Goal: Task Accomplishment & Management: Complete application form

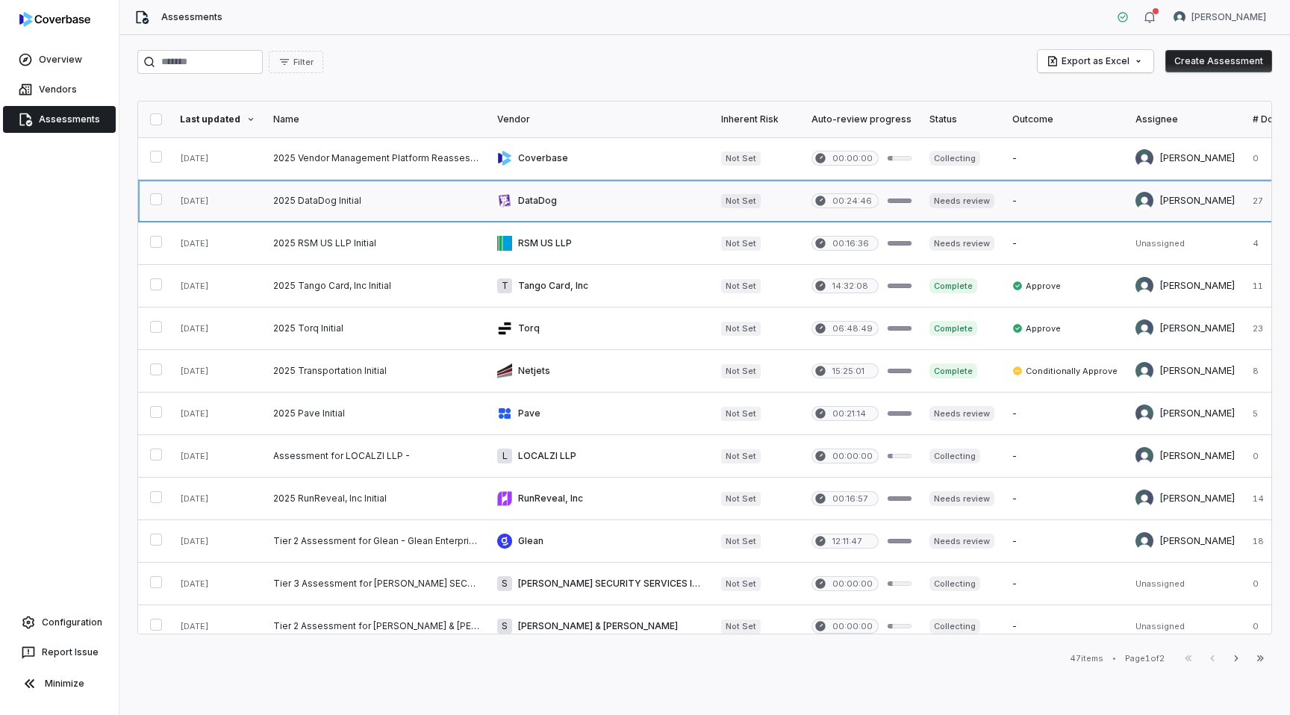
click at [361, 202] on link at bounding box center [376, 201] width 224 height 42
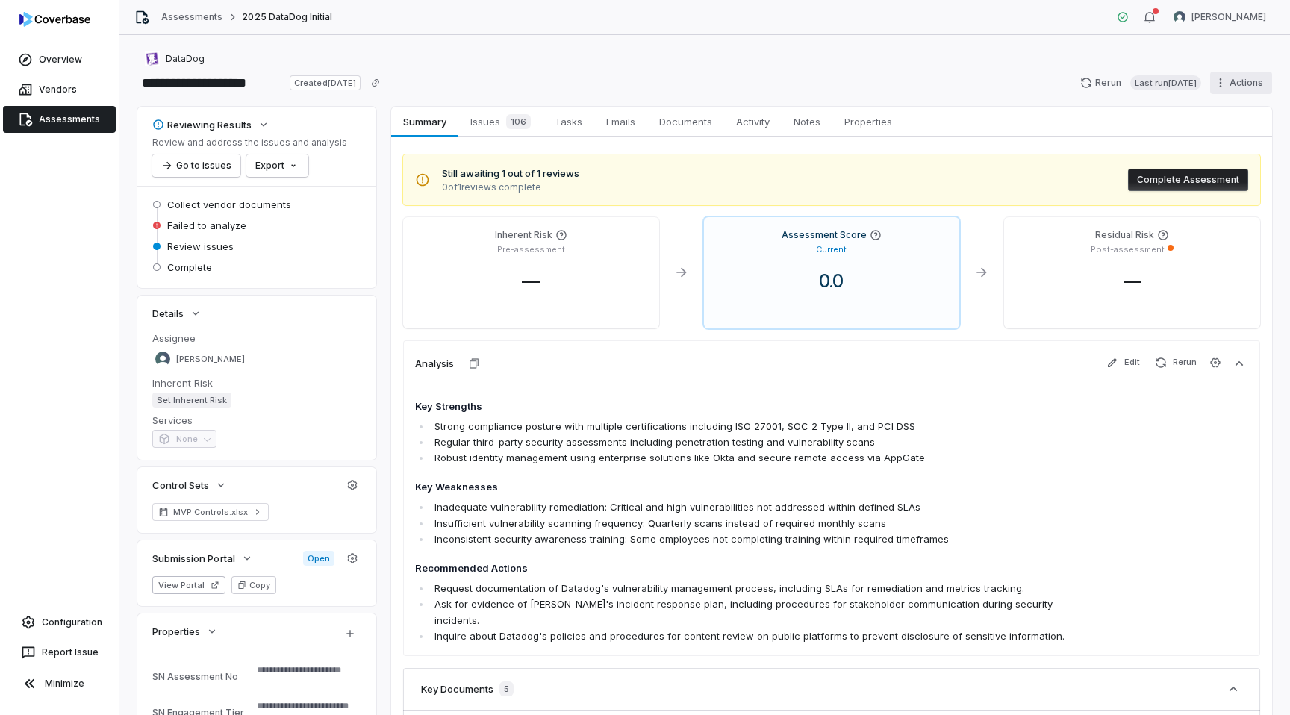
click at [1216, 84] on html "**********" at bounding box center [645, 357] width 1290 height 715
click at [1211, 117] on div "Clone" at bounding box center [1222, 115] width 107 height 24
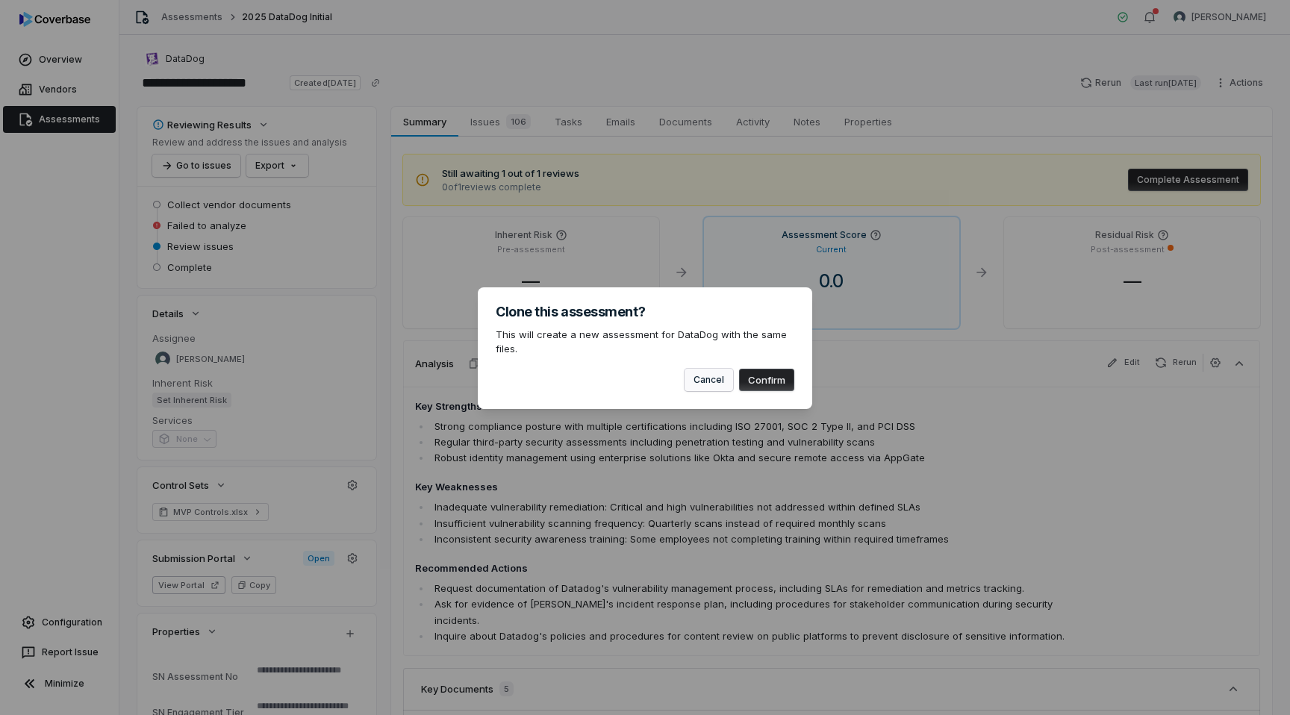
click at [716, 384] on button "Cancel" at bounding box center [709, 380] width 49 height 22
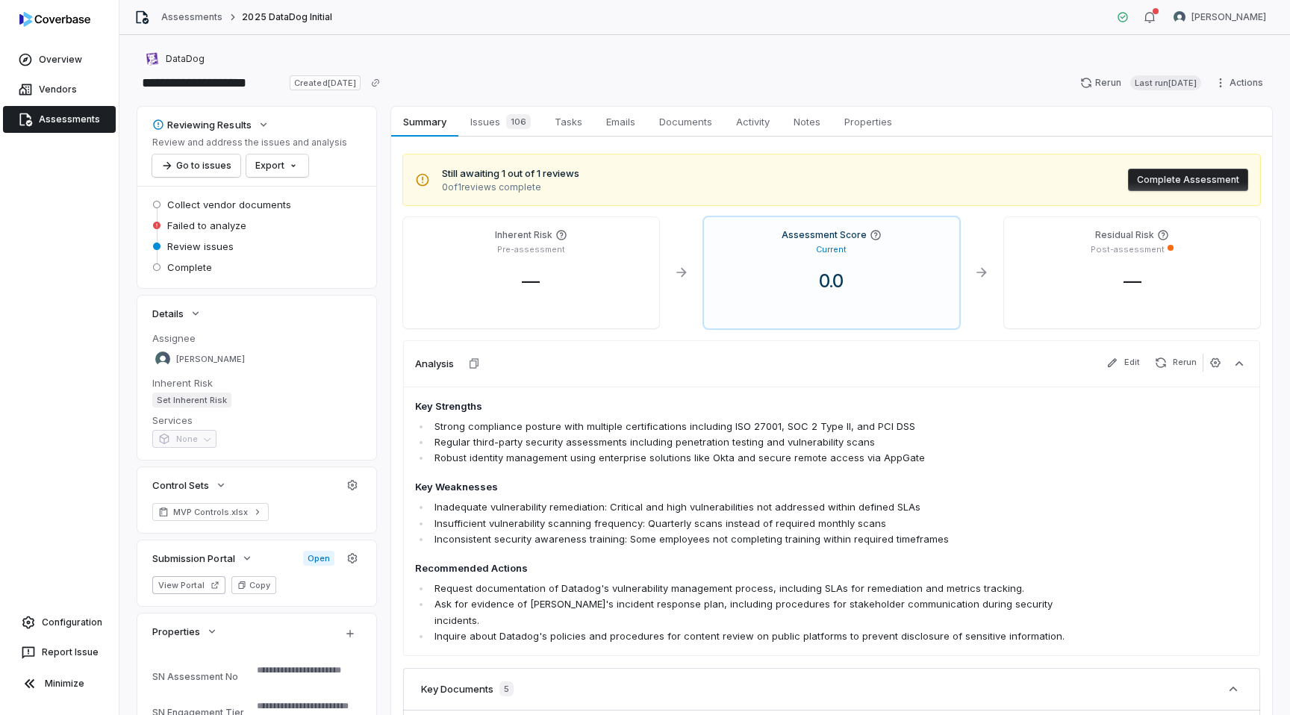
click at [47, 122] on link "Assessments" at bounding box center [59, 119] width 113 height 27
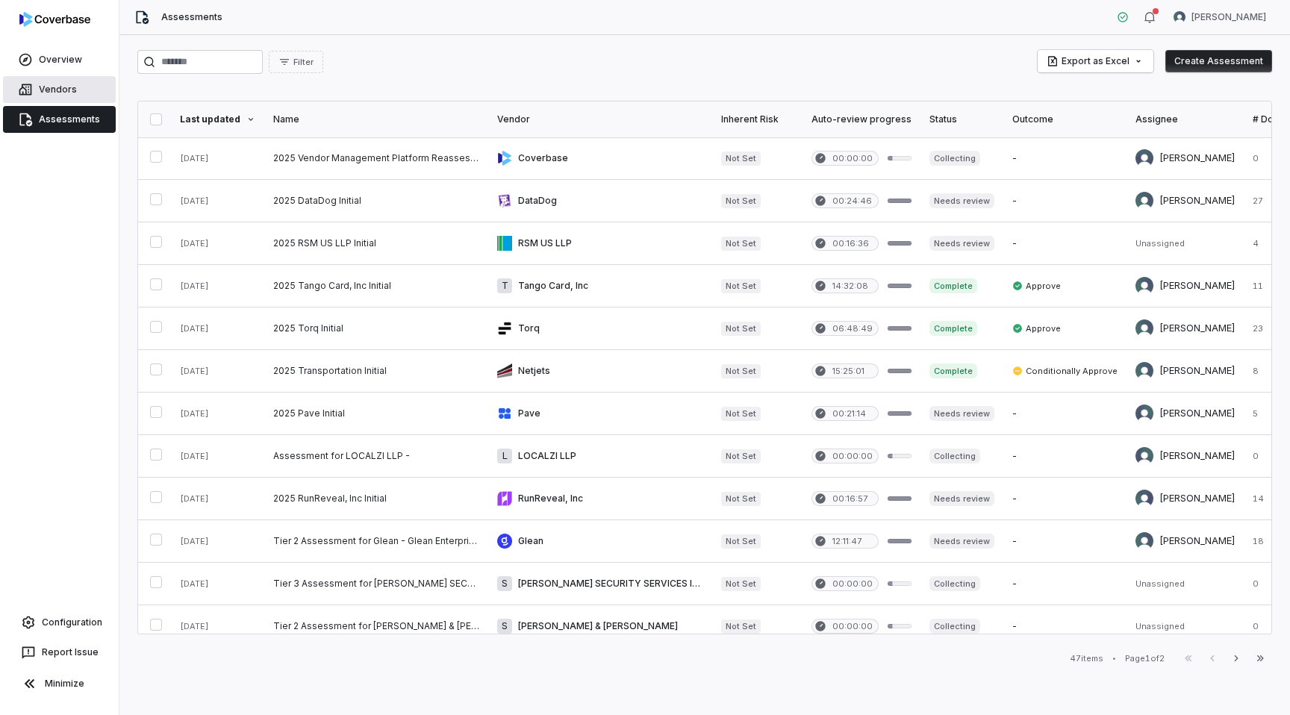
click at [64, 87] on link "Vendors" at bounding box center [59, 89] width 113 height 27
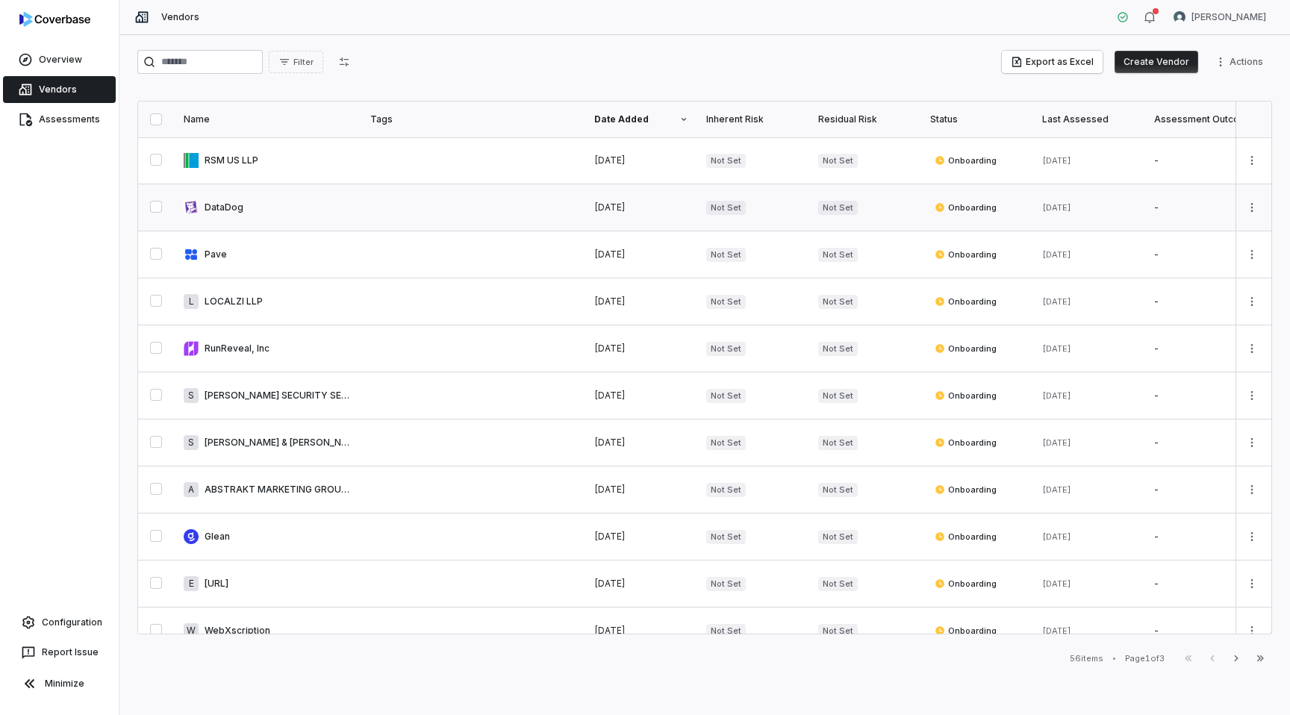
click at [327, 215] on link at bounding box center [268, 207] width 187 height 46
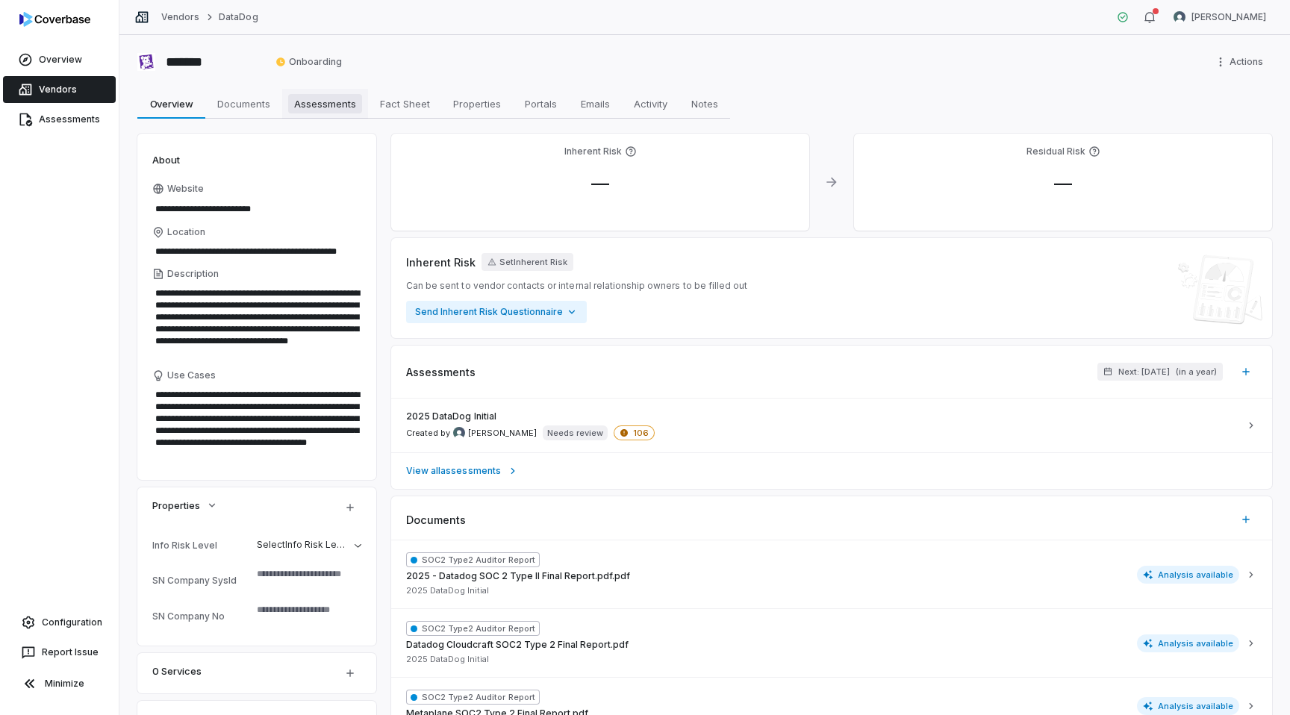
click at [322, 102] on span "Assessments" at bounding box center [325, 103] width 74 height 19
type textarea "*"
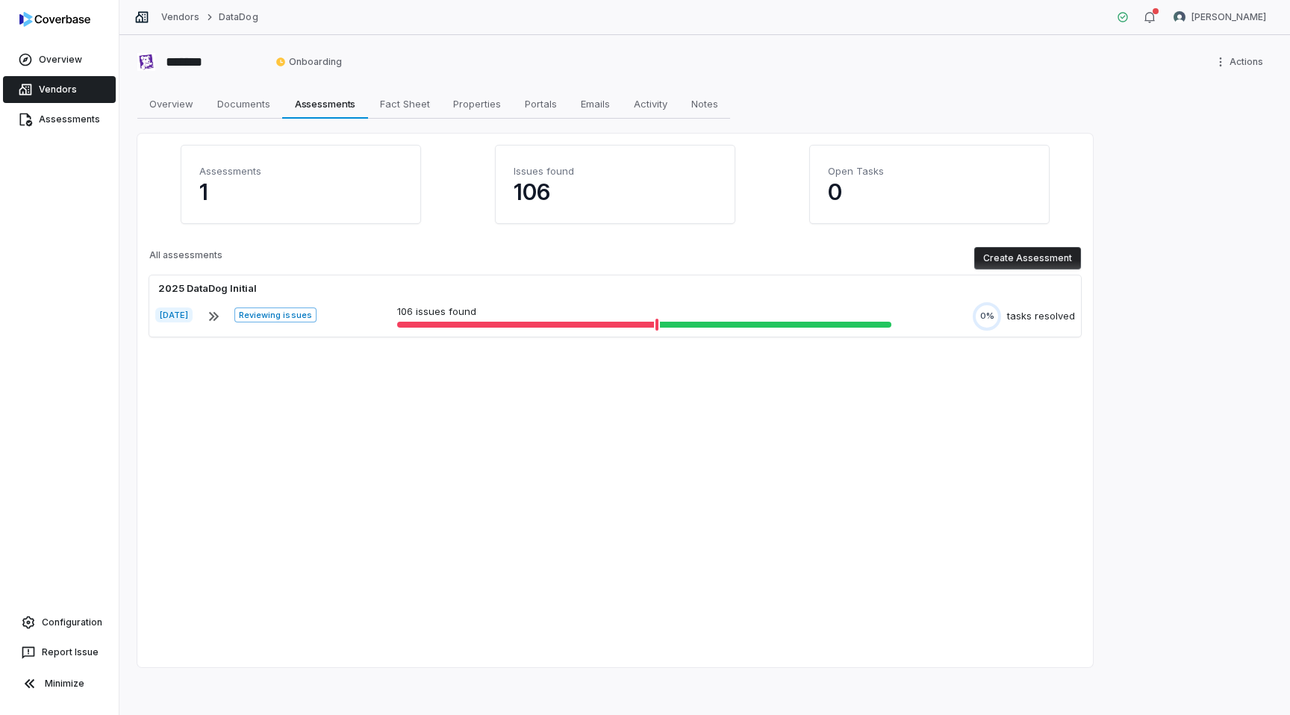
click at [1045, 260] on button "Create Assessment" at bounding box center [1027, 258] width 107 height 22
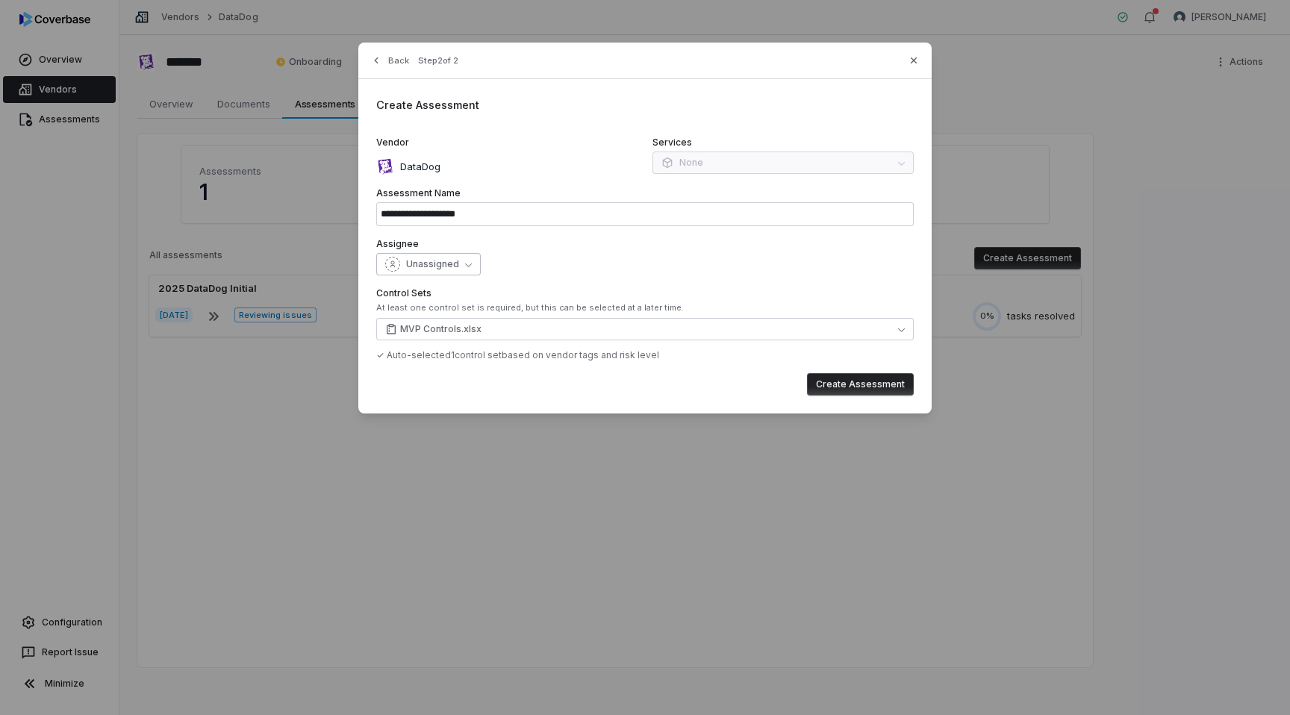
click at [466, 261] on icon "button" at bounding box center [468, 264] width 7 height 7
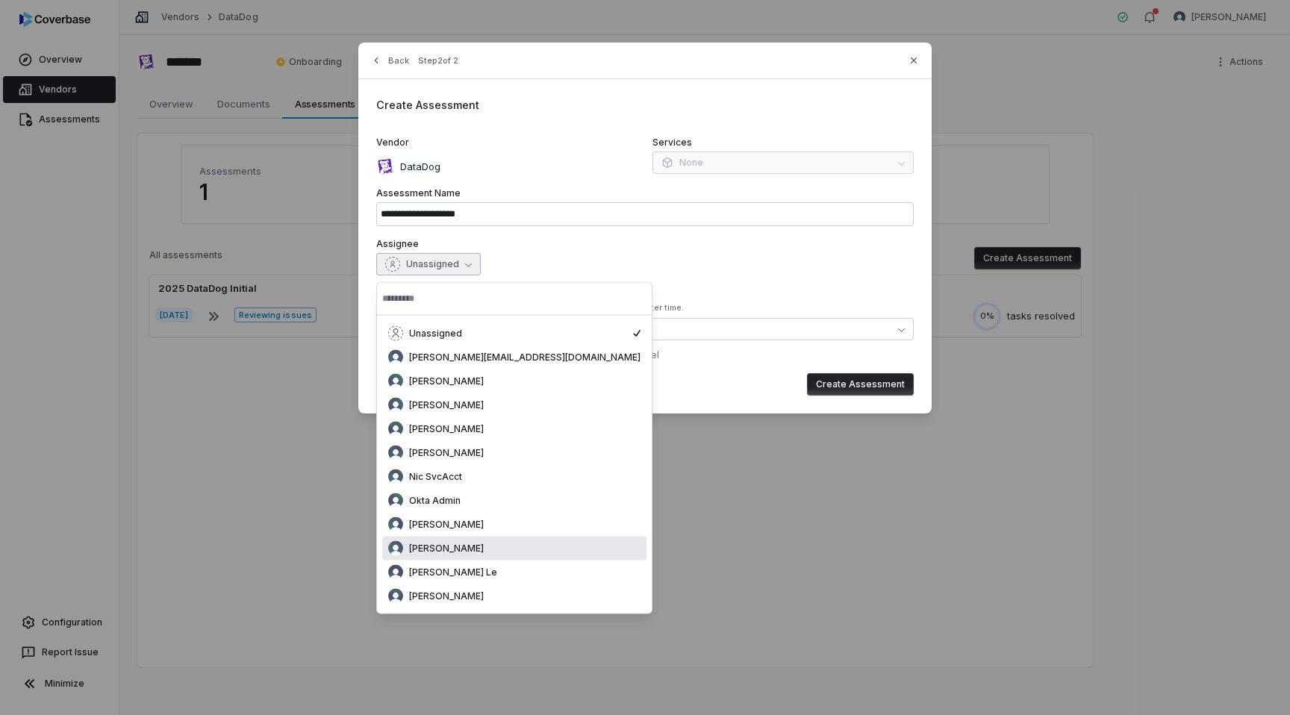
click at [484, 543] on span "[PERSON_NAME]" at bounding box center [446, 549] width 75 height 12
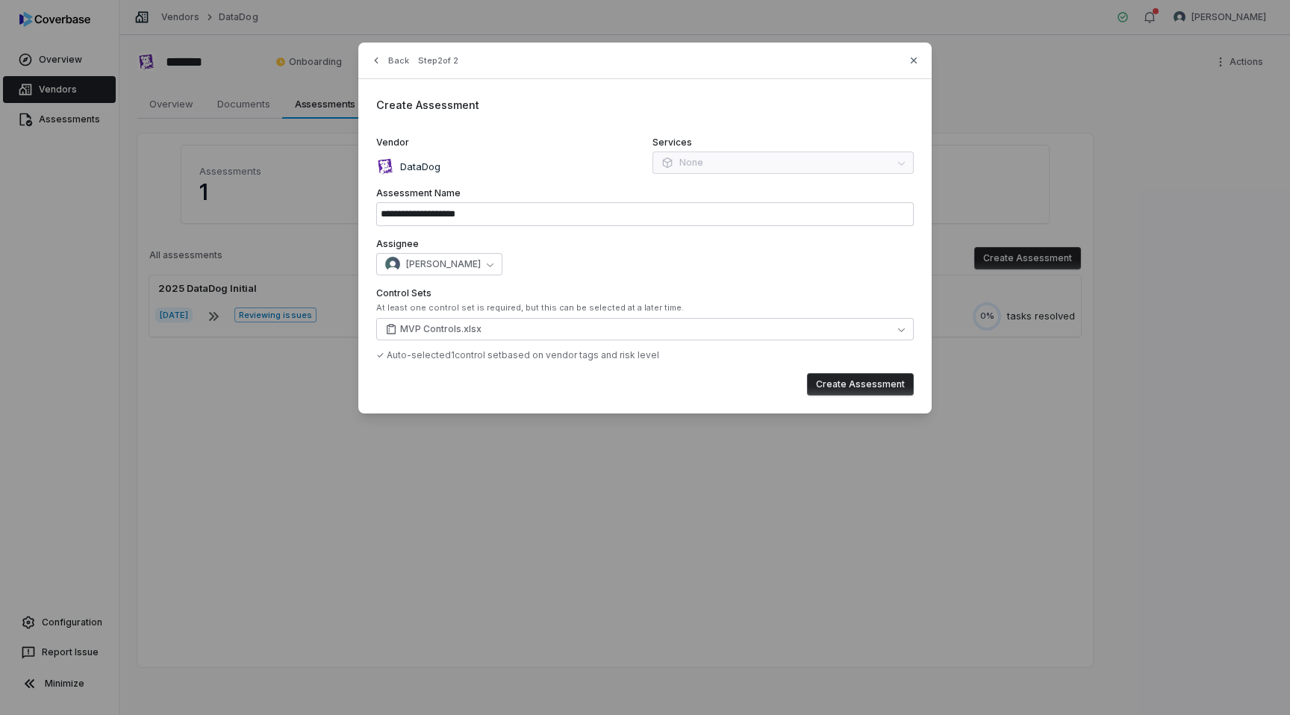
click at [823, 392] on button "Create Assessment" at bounding box center [860, 384] width 107 height 22
type input "**********"
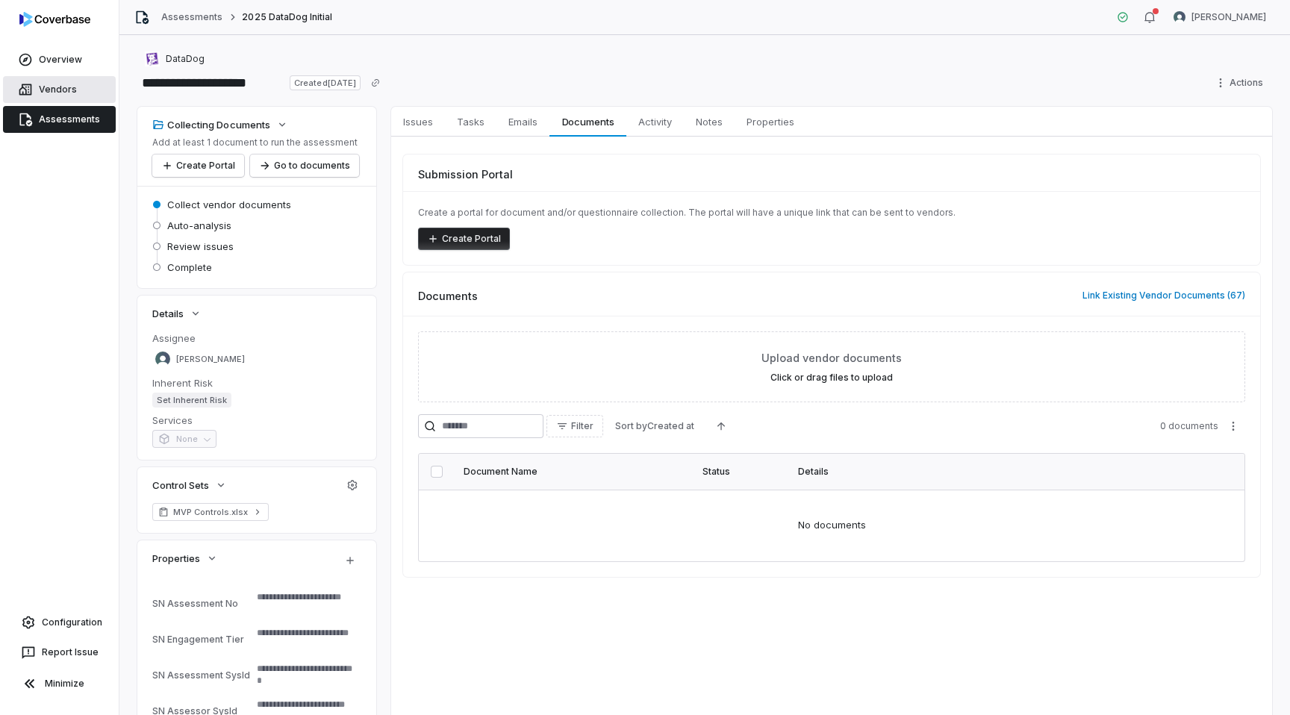
click at [47, 96] on link "Vendors" at bounding box center [59, 89] width 113 height 27
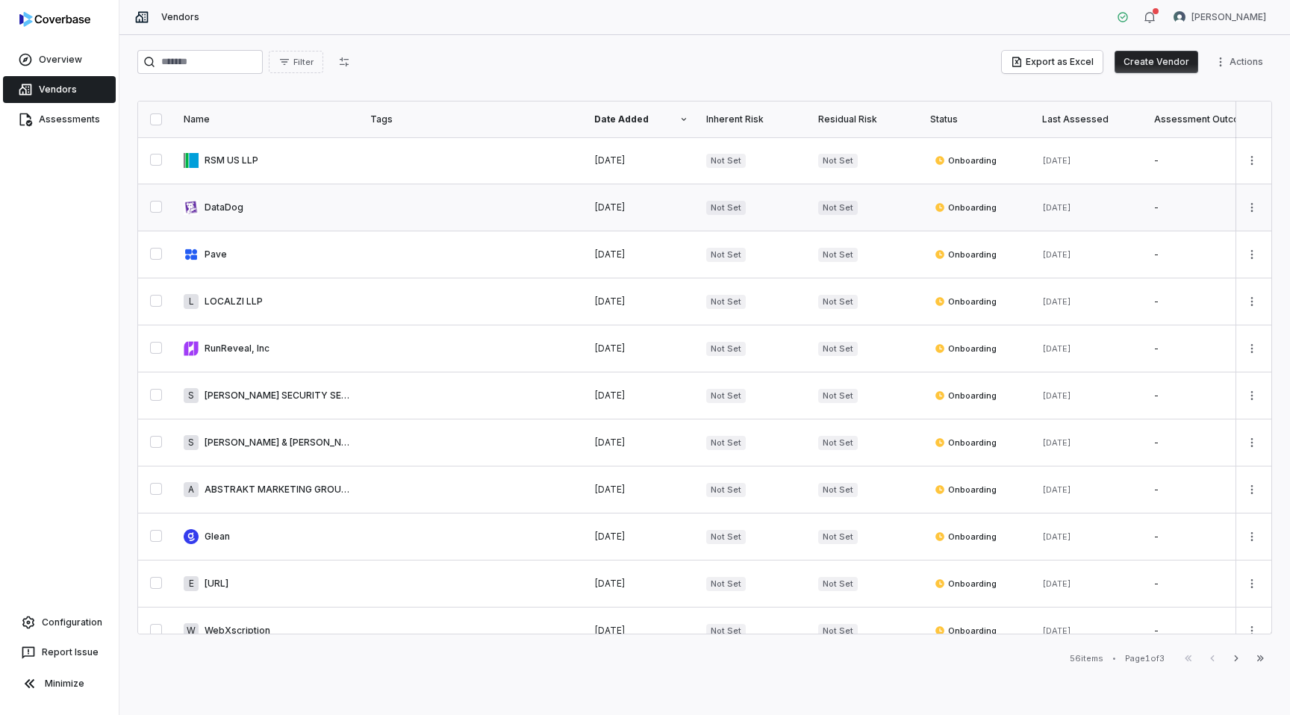
click at [319, 194] on link at bounding box center [268, 207] width 187 height 46
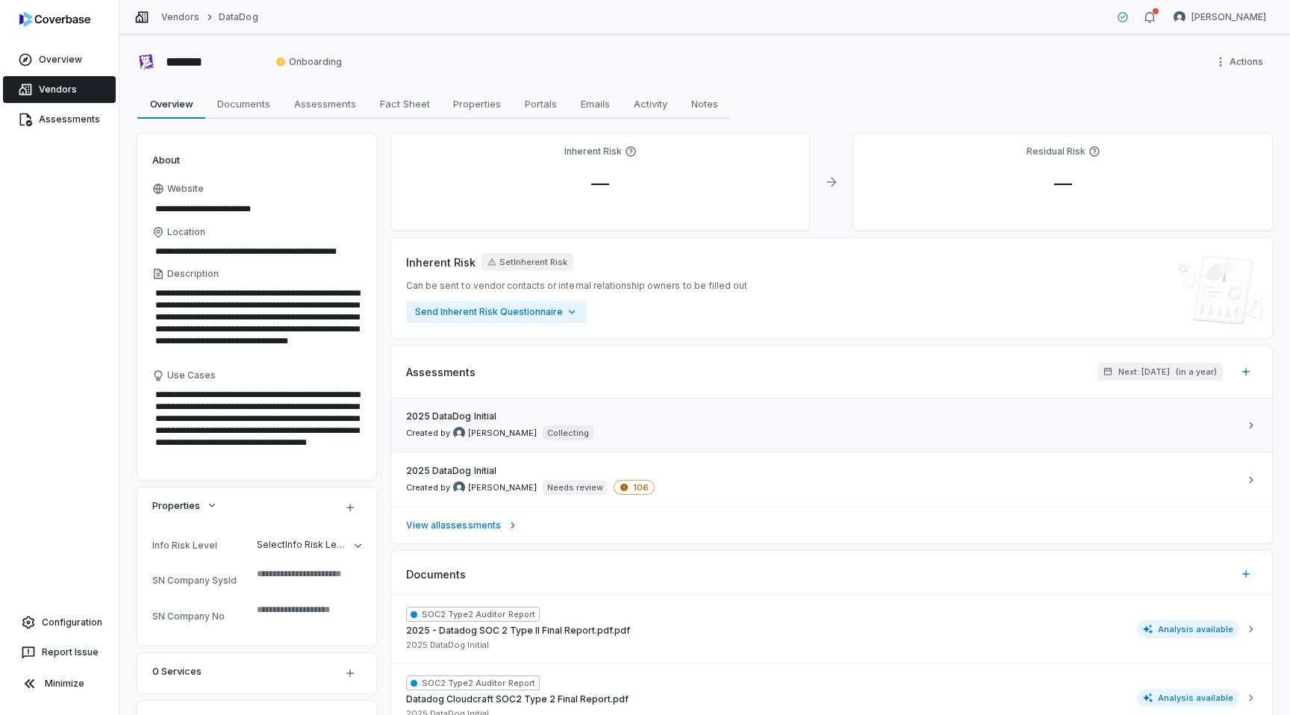
click at [640, 426] on div "2025 DataDog Initial Created by [PERSON_NAME] Collecting" at bounding box center [822, 426] width 833 height 30
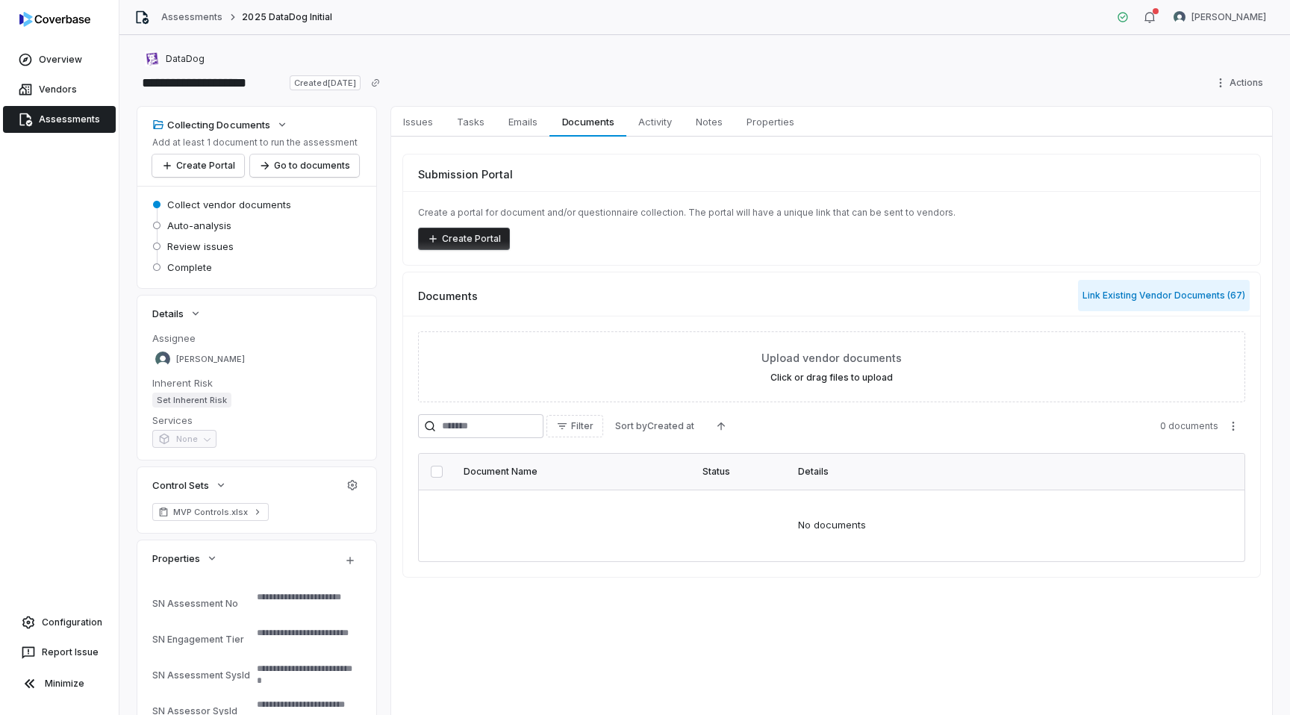
click at [1117, 293] on button "Link Existing Vendor Documents ( 67 )" at bounding box center [1164, 295] width 172 height 31
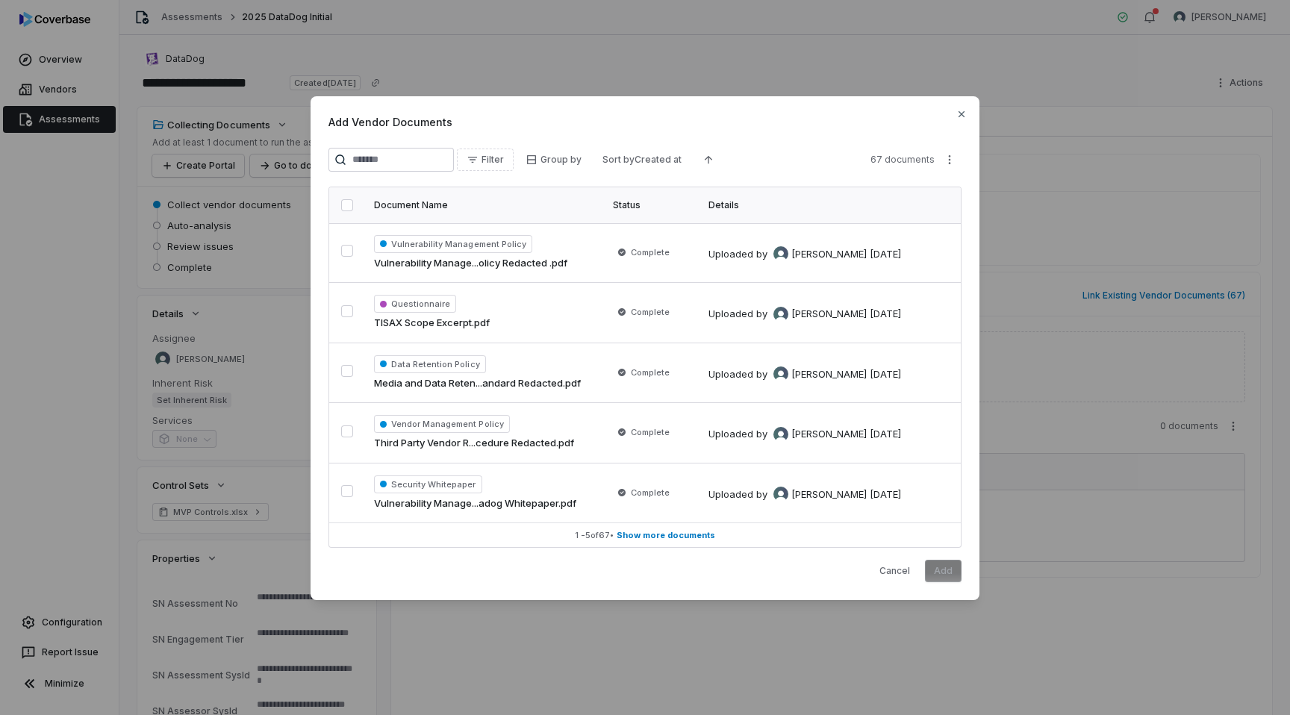
click at [347, 204] on button "button" at bounding box center [347, 205] width 12 height 12
click at [952, 161] on div "Add Vendor Documents Filter Group by Sort by Created at 67 documents Document N…" at bounding box center [645, 357] width 1290 height 571
click at [348, 204] on div "Add Vendor Documents Filter Group by Sort by Created at 67 documents Document N…" at bounding box center [645, 357] width 1290 height 571
click at [347, 207] on button "button" at bounding box center [347, 205] width 12 height 12
click at [347, 254] on button "button" at bounding box center [347, 251] width 12 height 12
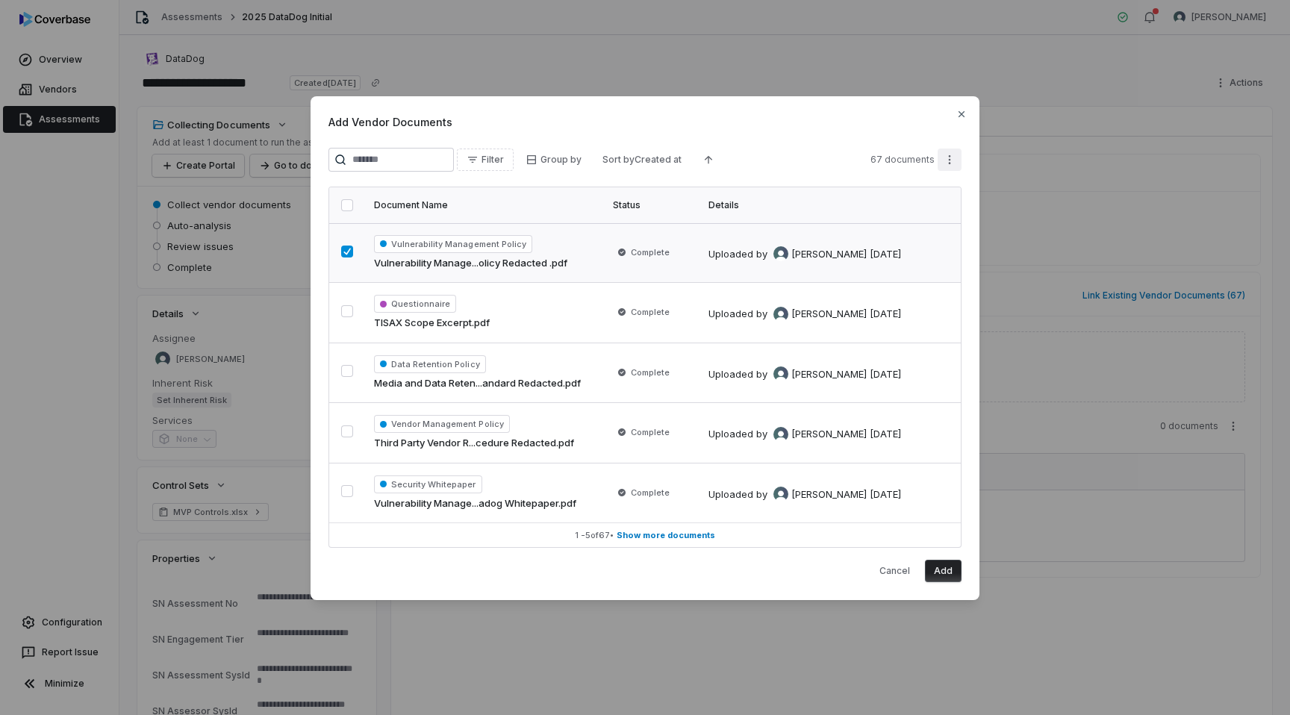
click at [950, 166] on div "Add Vendor Documents Filter Group by Sort by Created at 67 documents Document N…" at bounding box center [645, 357] width 1290 height 571
click at [340, 251] on div "Add Vendor Documents Filter Group by Sort by Created at 67 documents Document N…" at bounding box center [645, 357] width 1290 height 571
click at [956, 113] on icon "button" at bounding box center [961, 114] width 12 height 12
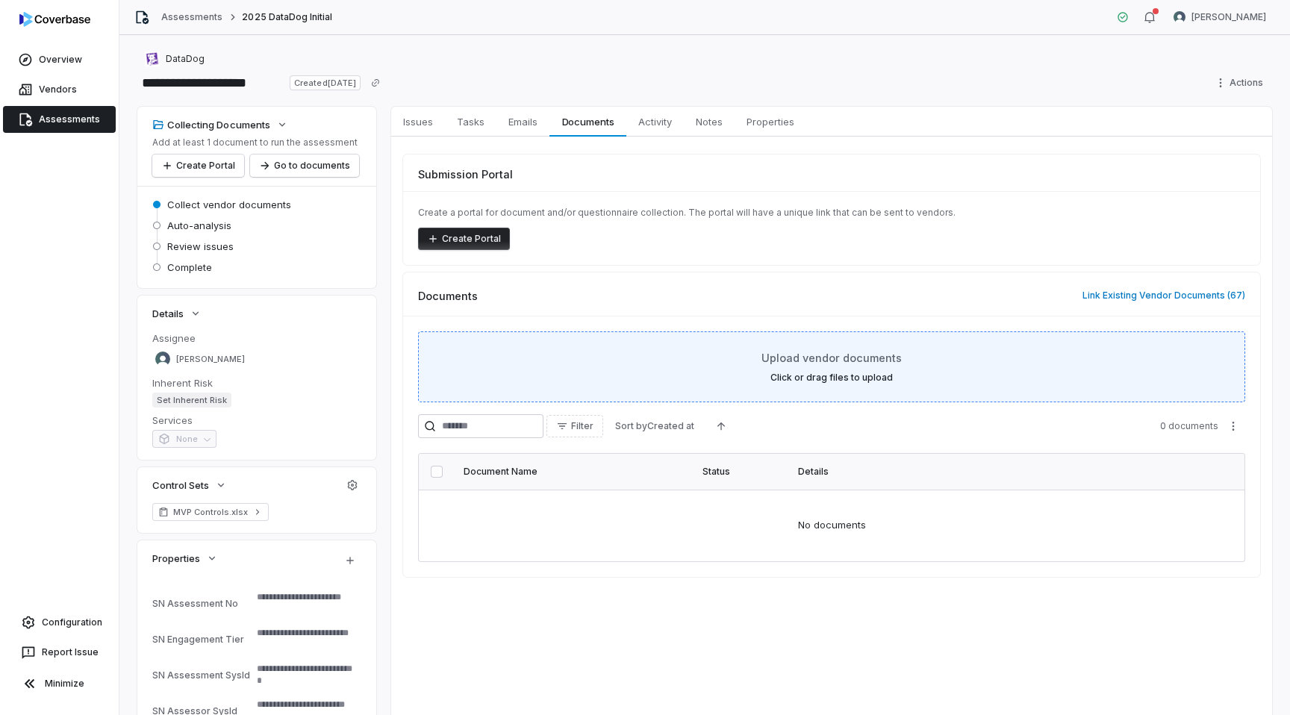
click at [796, 375] on label "Click or drag files to upload" at bounding box center [831, 378] width 122 height 12
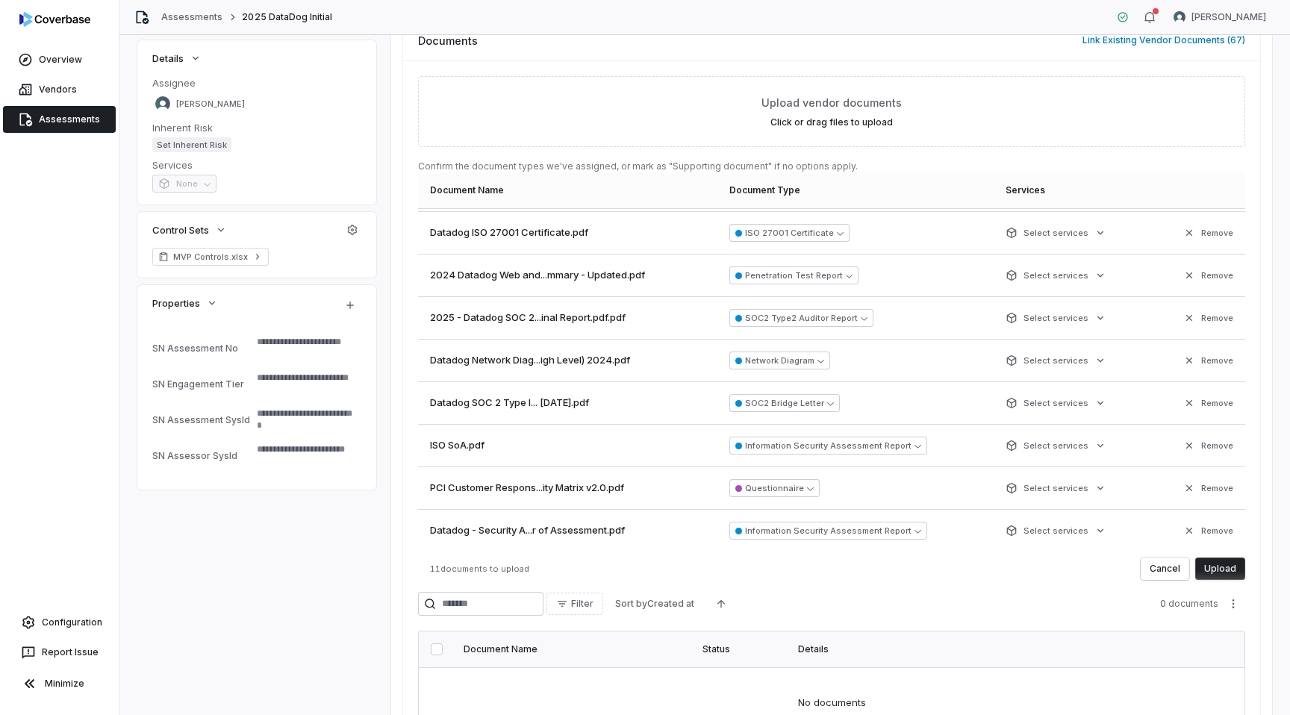
scroll to position [130, 0]
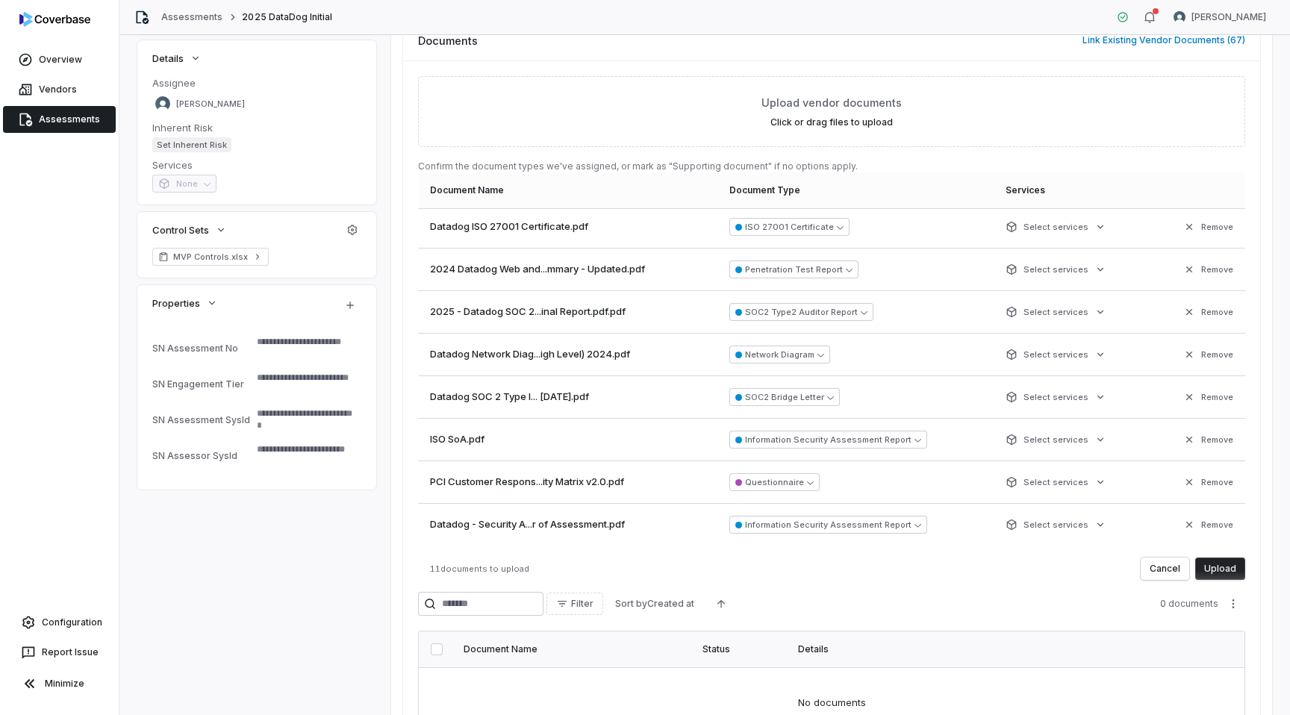
click at [1215, 570] on button "Upload" at bounding box center [1220, 569] width 50 height 22
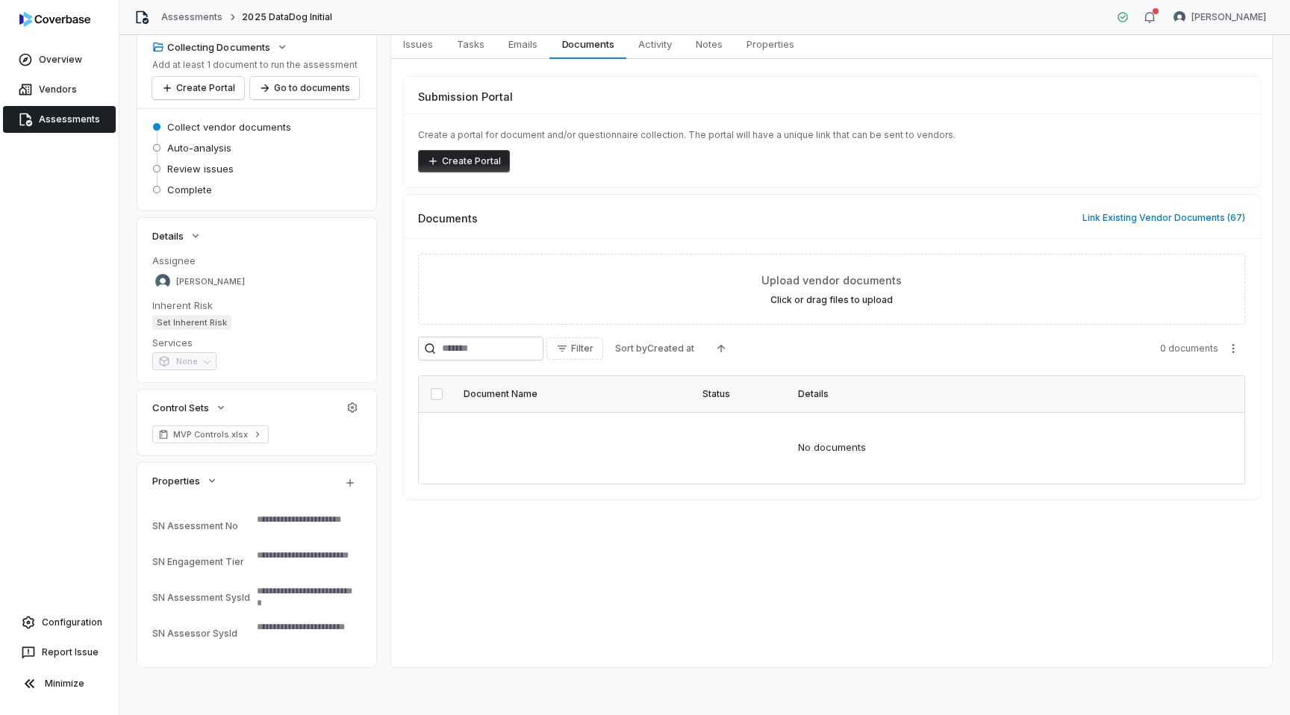
scroll to position [78, 0]
click at [1134, 218] on button "Link Existing Vendor Documents ( 67 )" at bounding box center [1164, 217] width 172 height 31
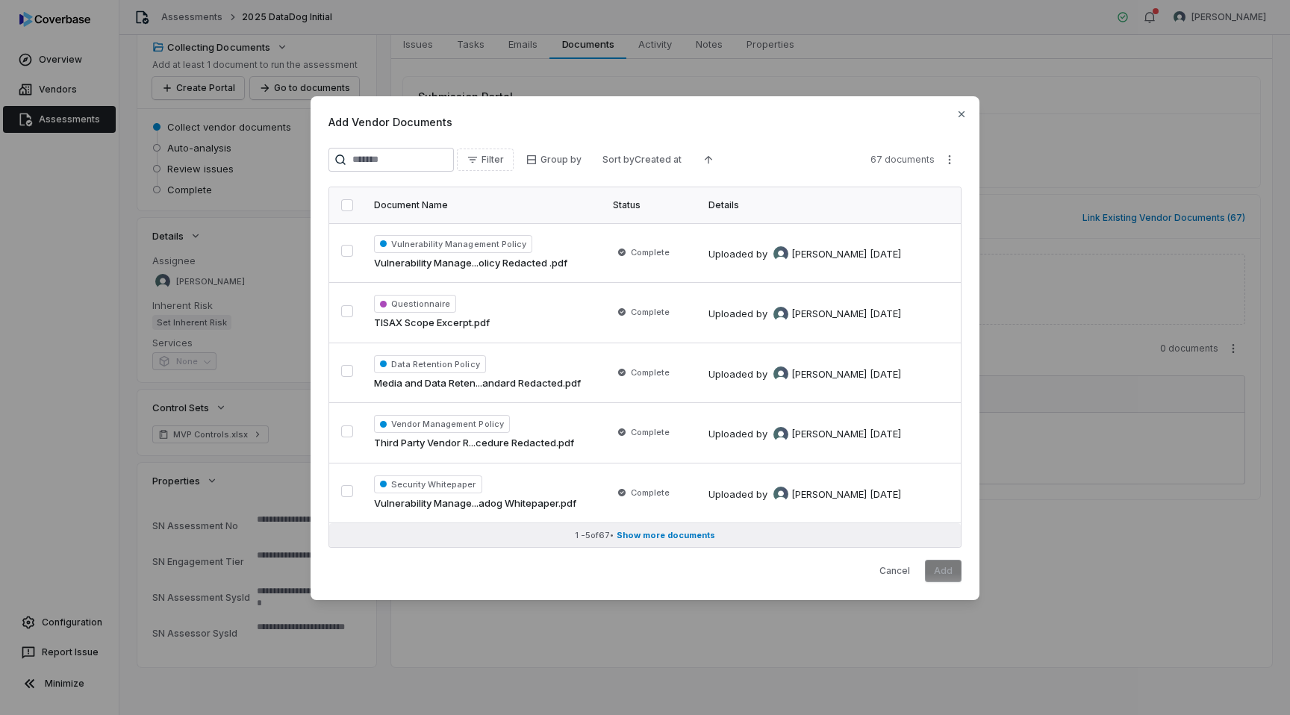
click at [687, 534] on span "Show more documents" at bounding box center [666, 535] width 99 height 11
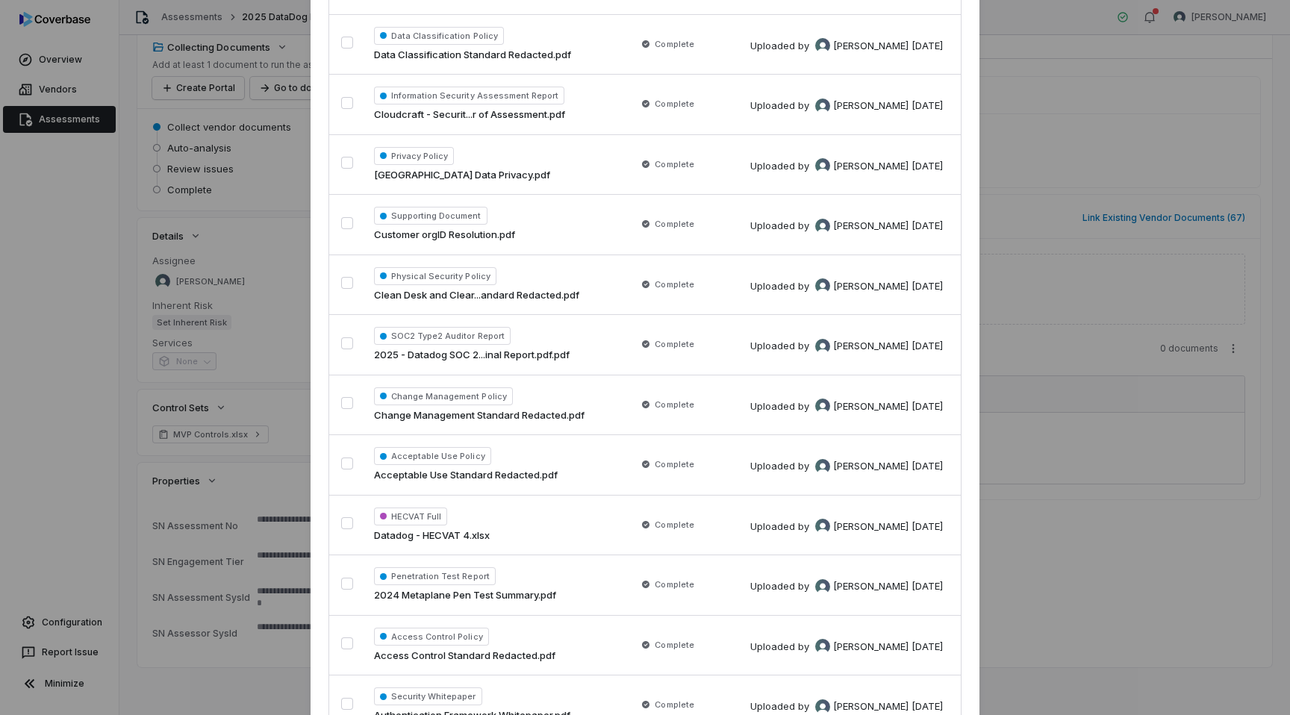
scroll to position [3582, 0]
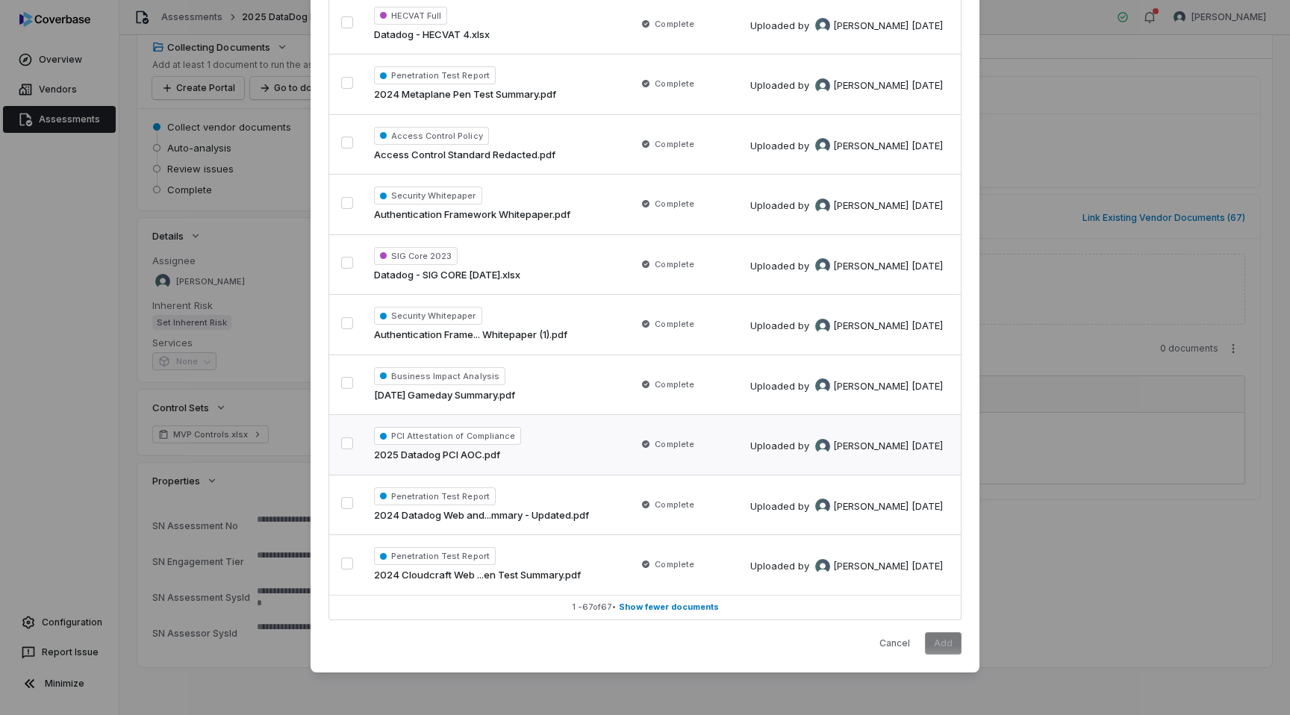
click at [346, 443] on button "button" at bounding box center [347, 443] width 12 height 12
click at [352, 506] on button "button" at bounding box center [347, 503] width 12 height 12
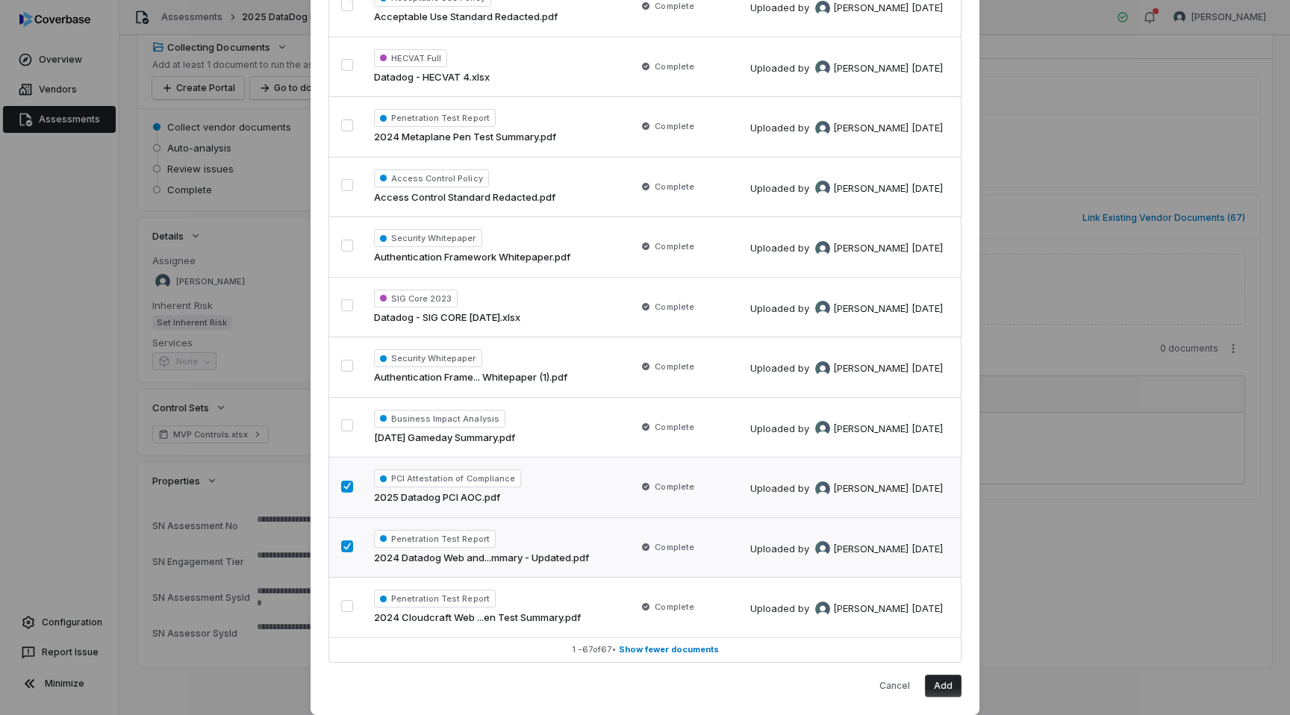
scroll to position [3513, 0]
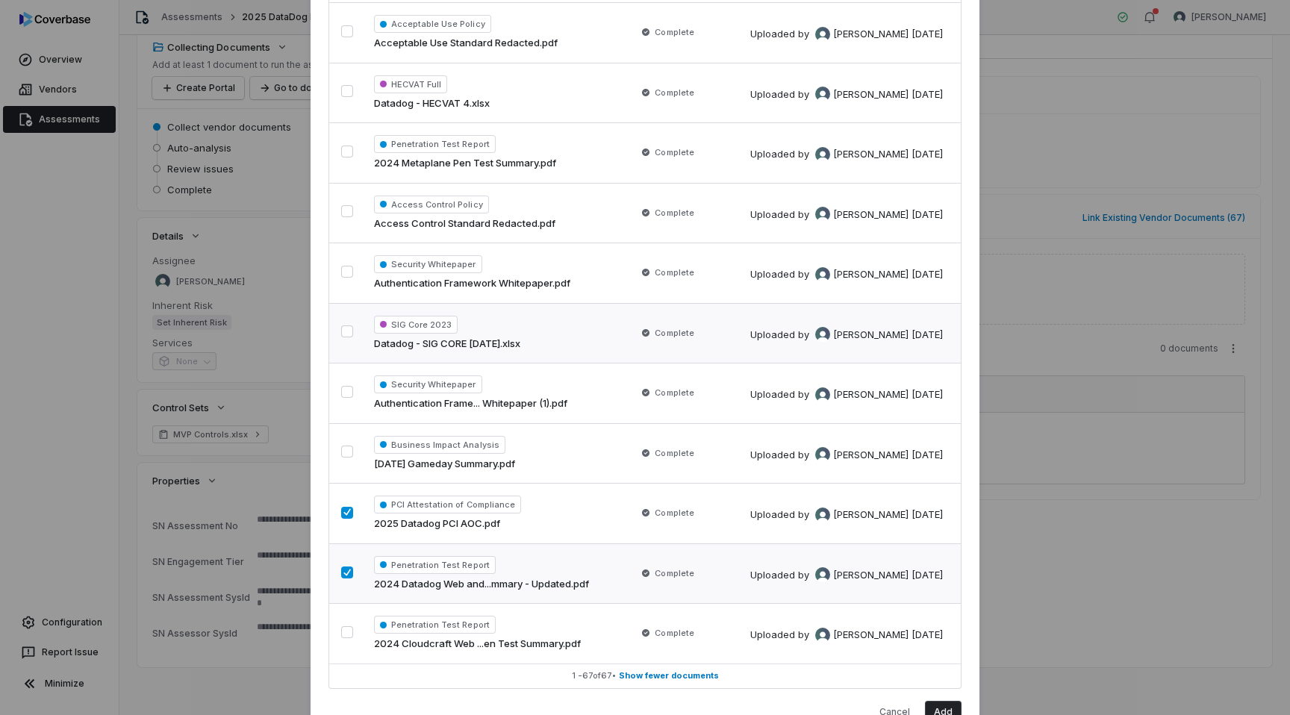
click at [345, 329] on button "button" at bounding box center [347, 331] width 12 height 12
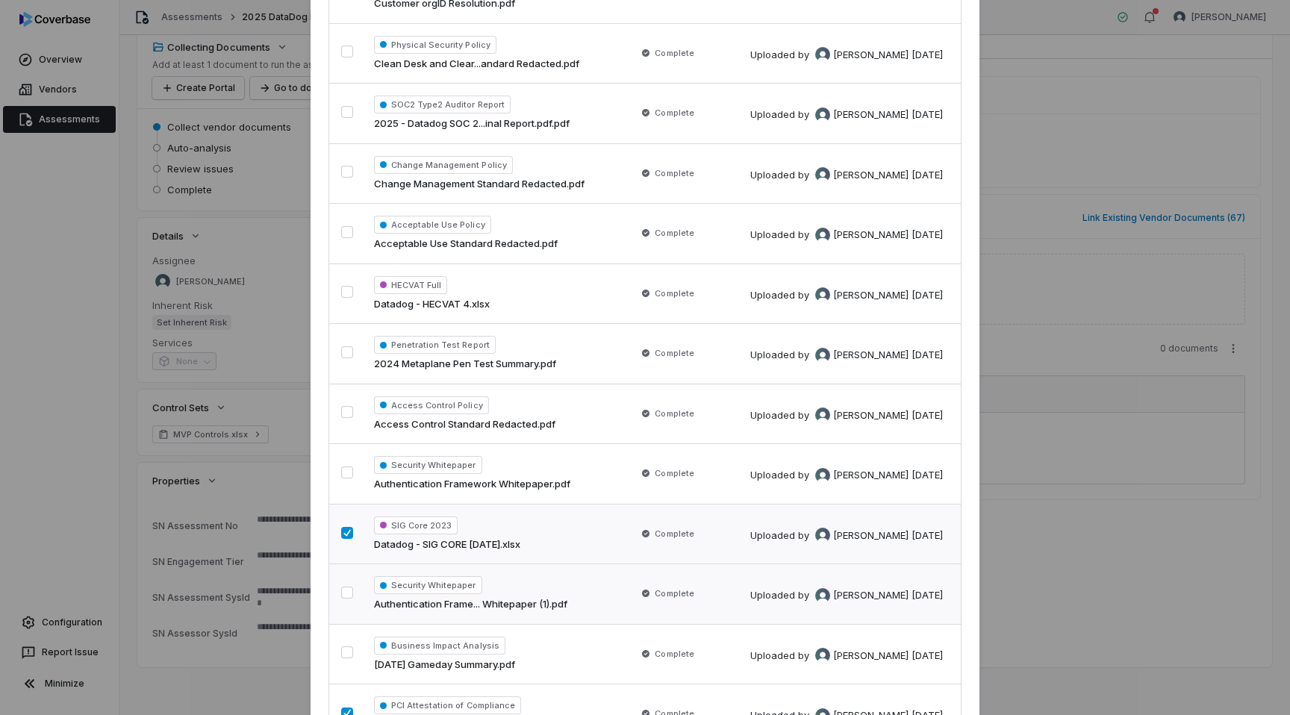
scroll to position [3307, 0]
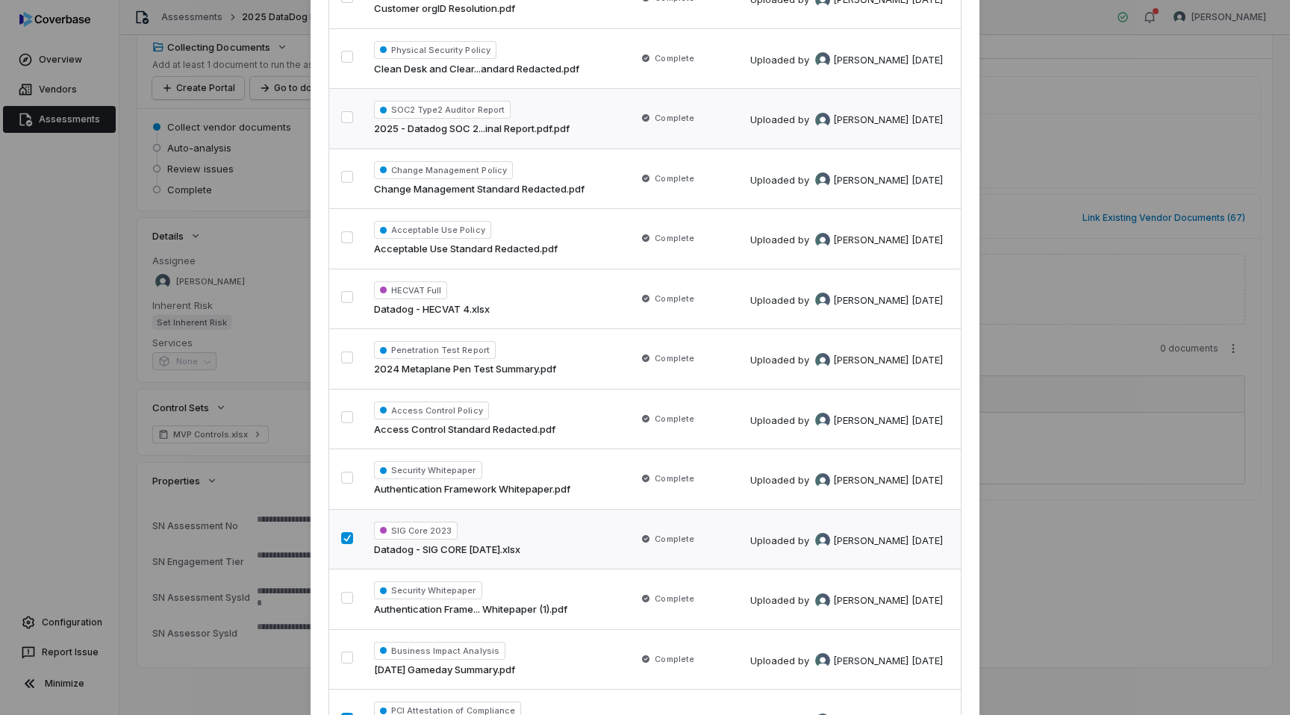
click at [348, 119] on button "button" at bounding box center [347, 117] width 12 height 12
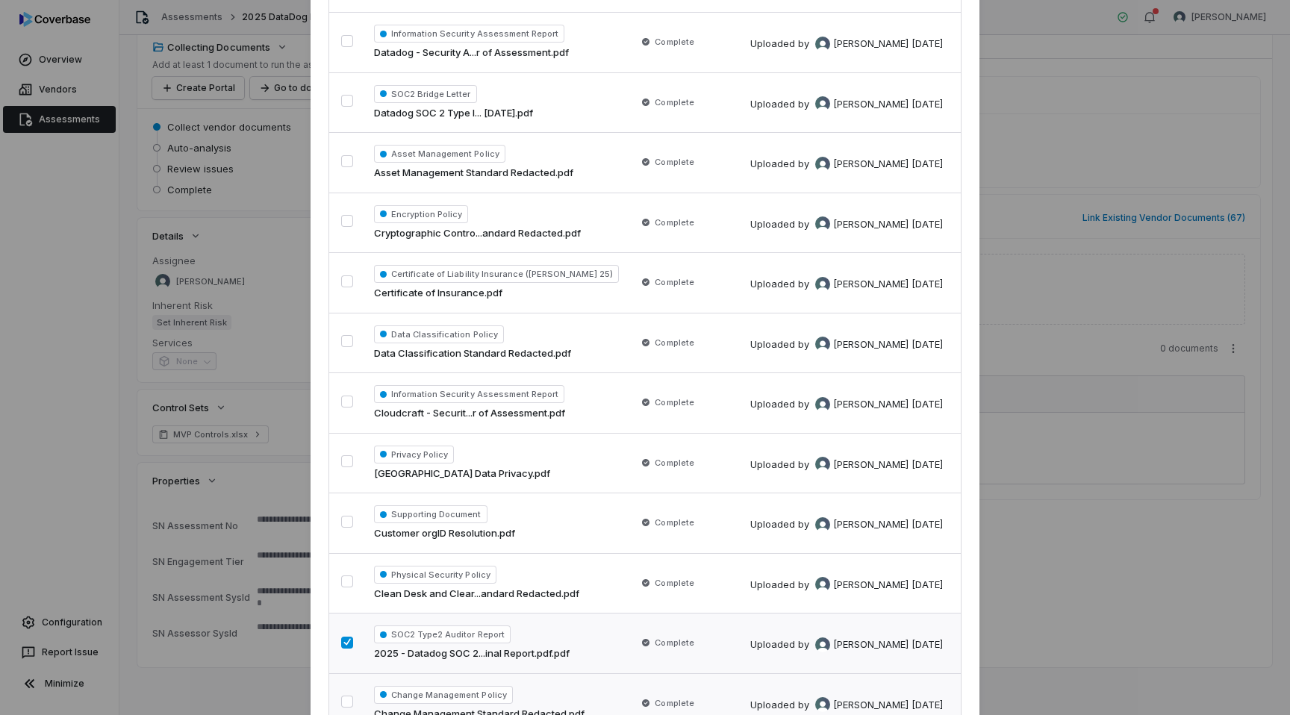
scroll to position [2775, 0]
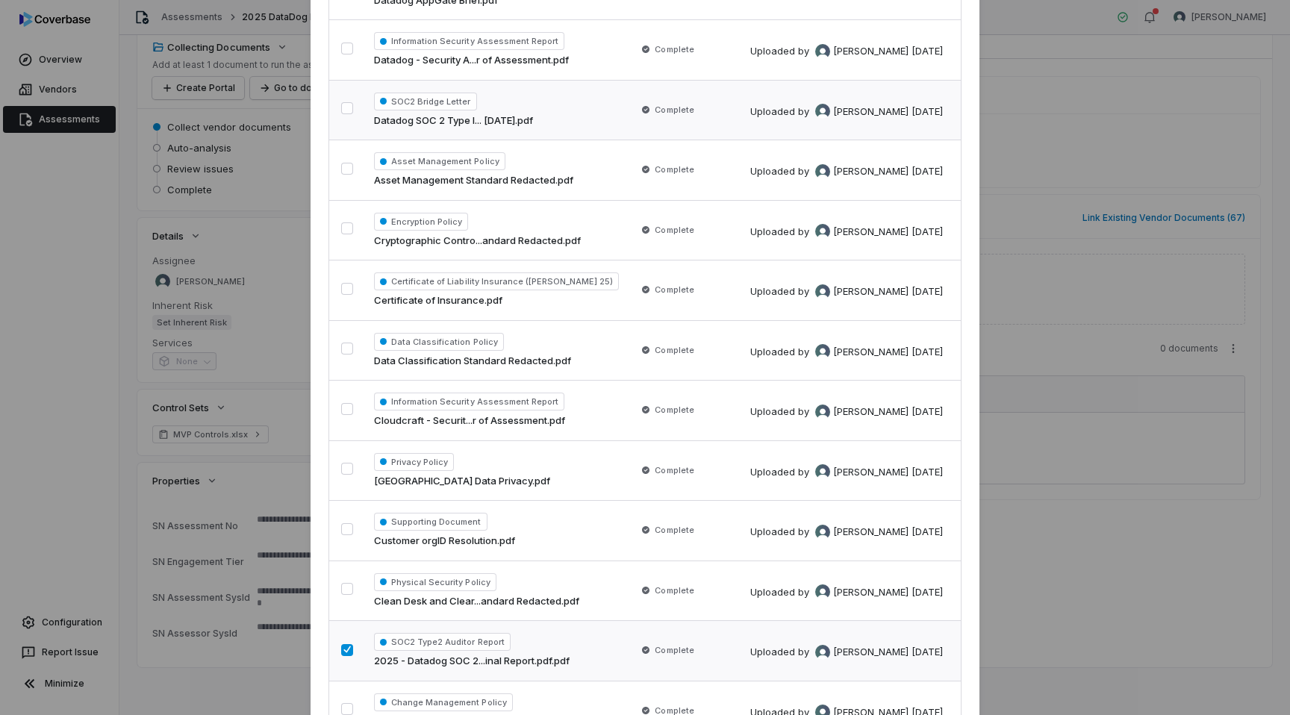
click at [349, 110] on button "button" at bounding box center [347, 108] width 12 height 12
click at [346, 49] on button "button" at bounding box center [347, 49] width 12 height 12
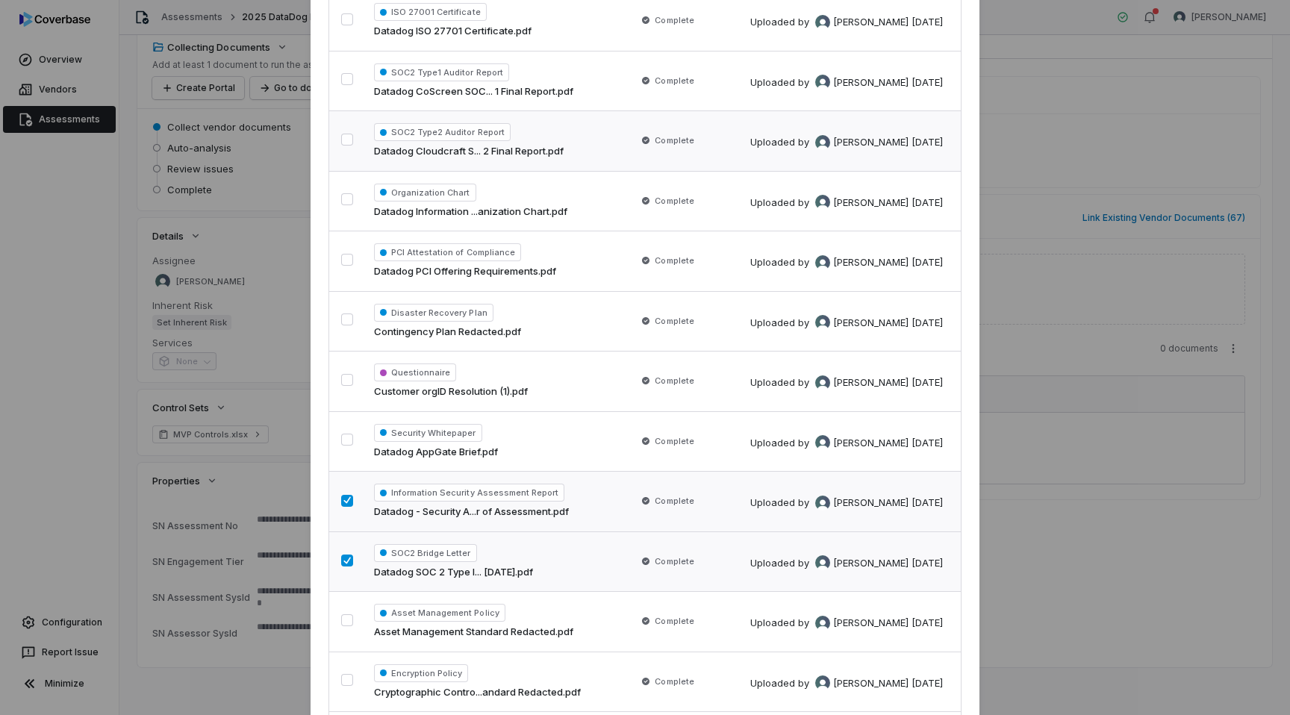
scroll to position [2286, 0]
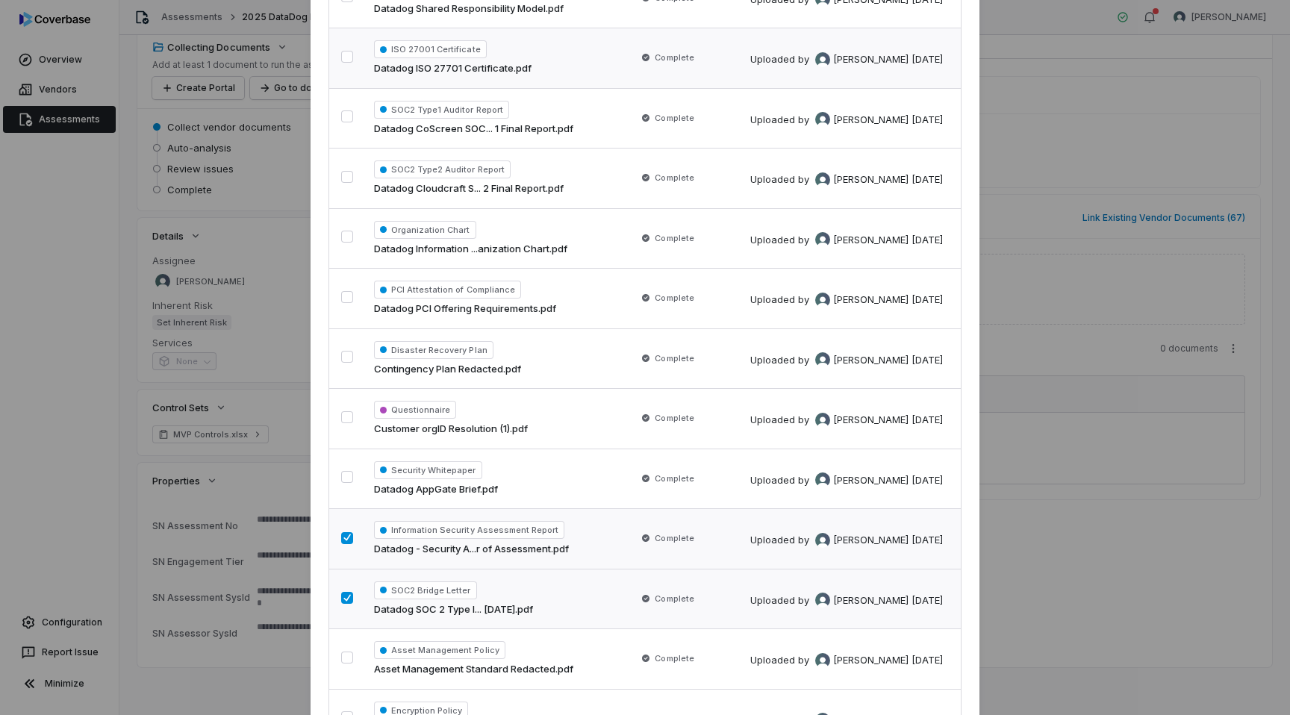
click at [349, 54] on button "button" at bounding box center [347, 57] width 12 height 12
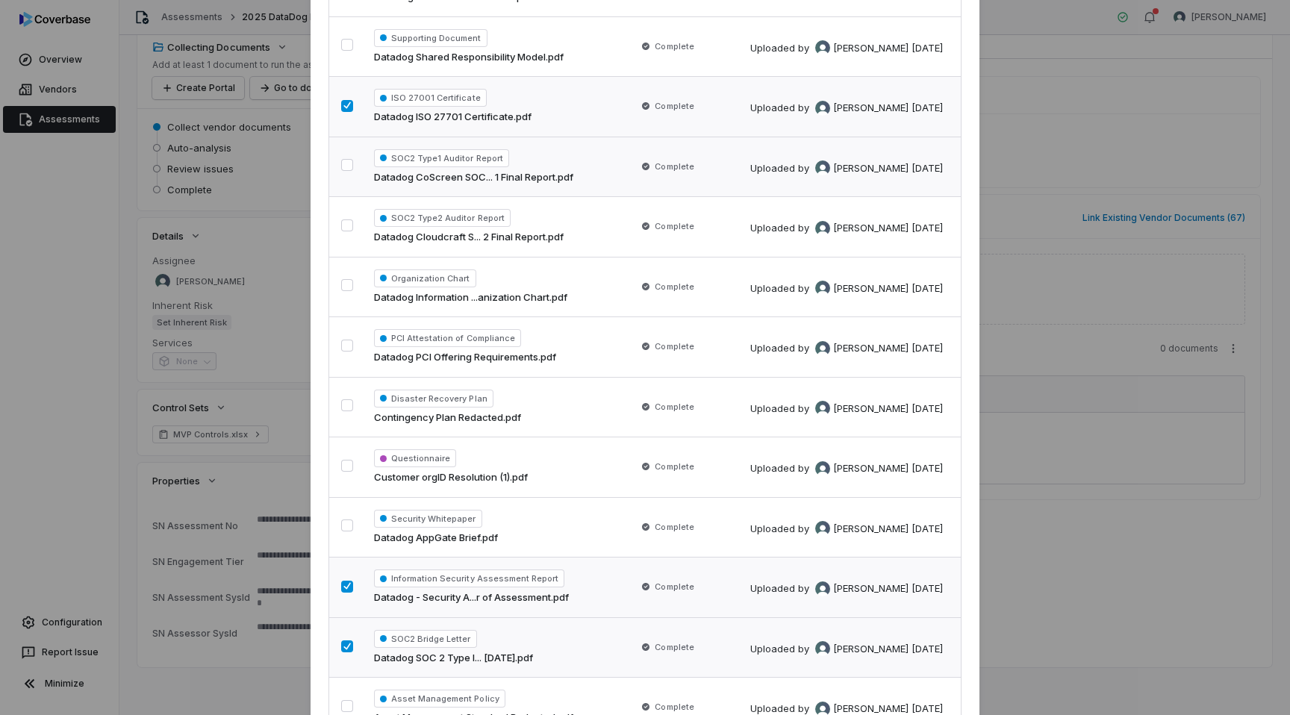
scroll to position [2208, 0]
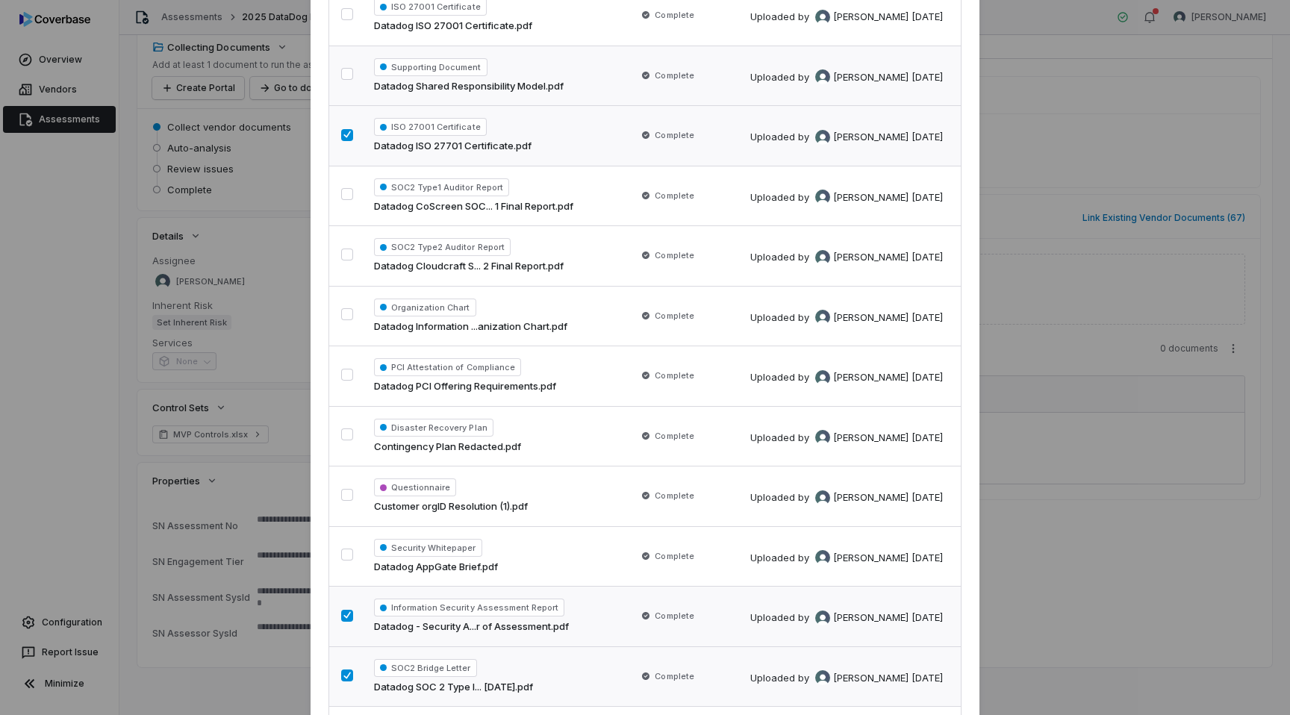
click at [344, 73] on button "button" at bounding box center [347, 74] width 12 height 12
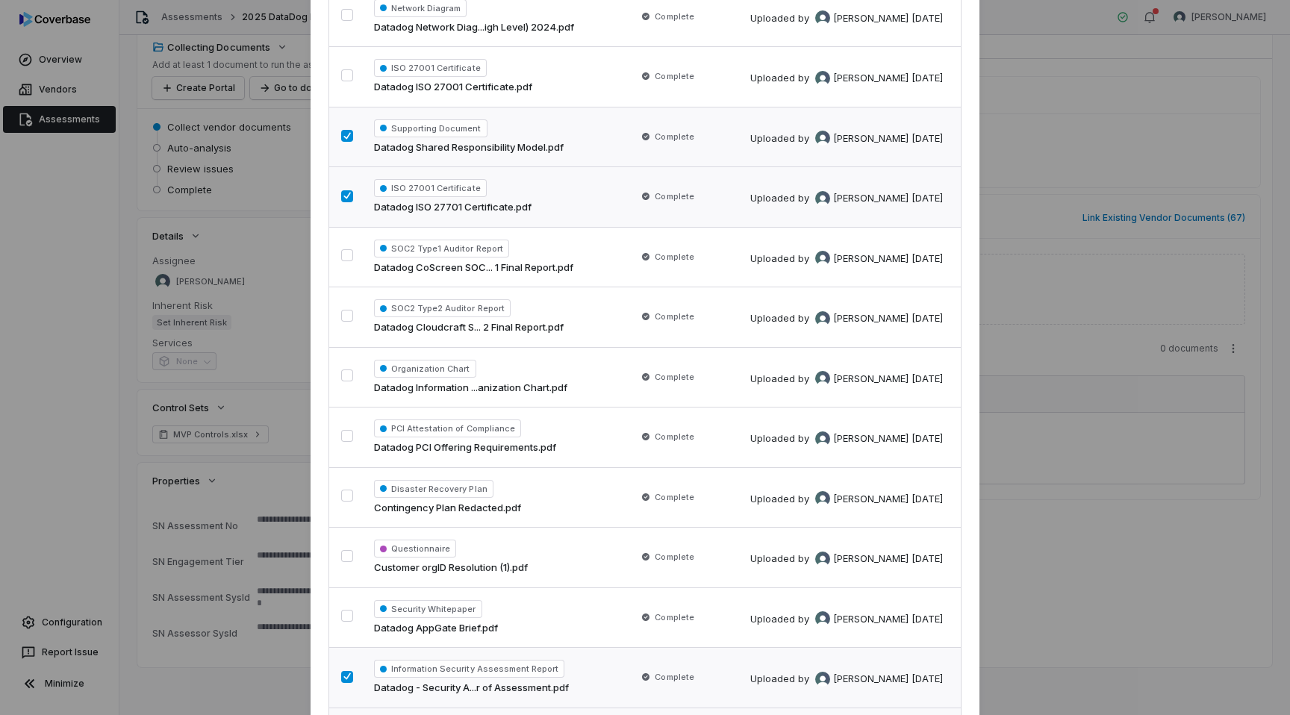
scroll to position [2136, 0]
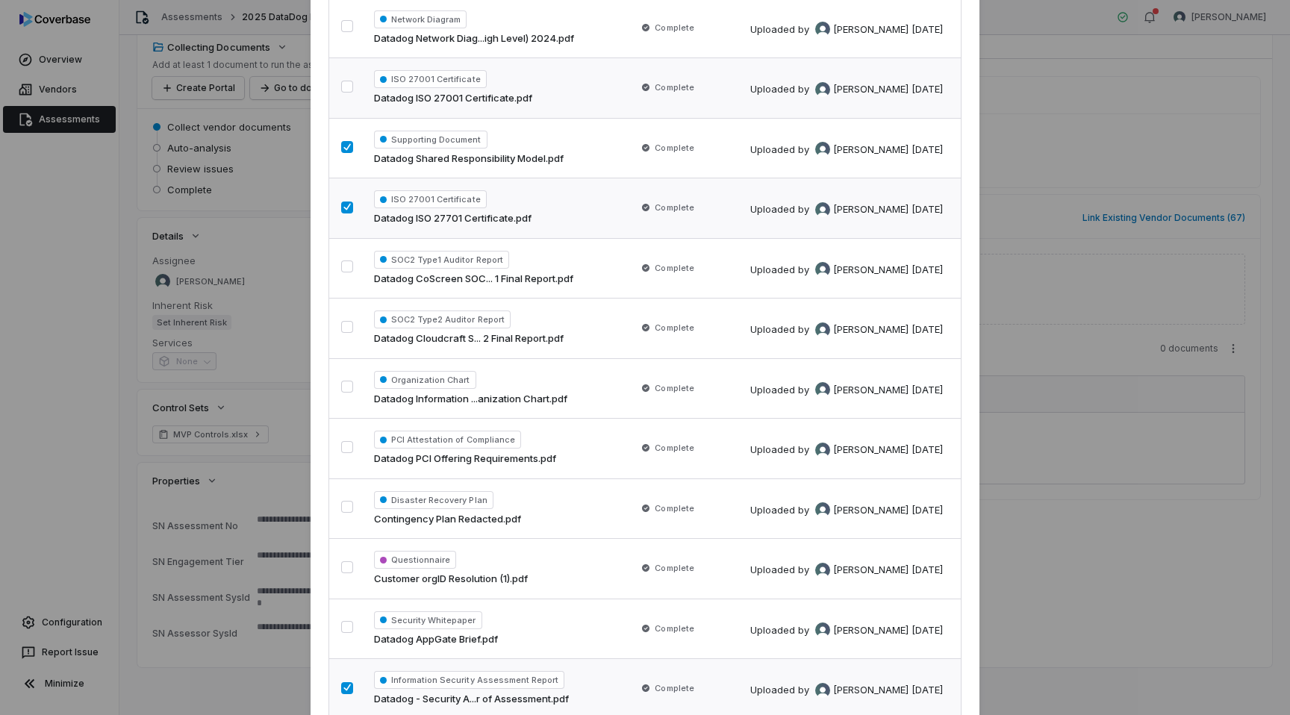
click at [341, 81] on button "button" at bounding box center [347, 87] width 12 height 12
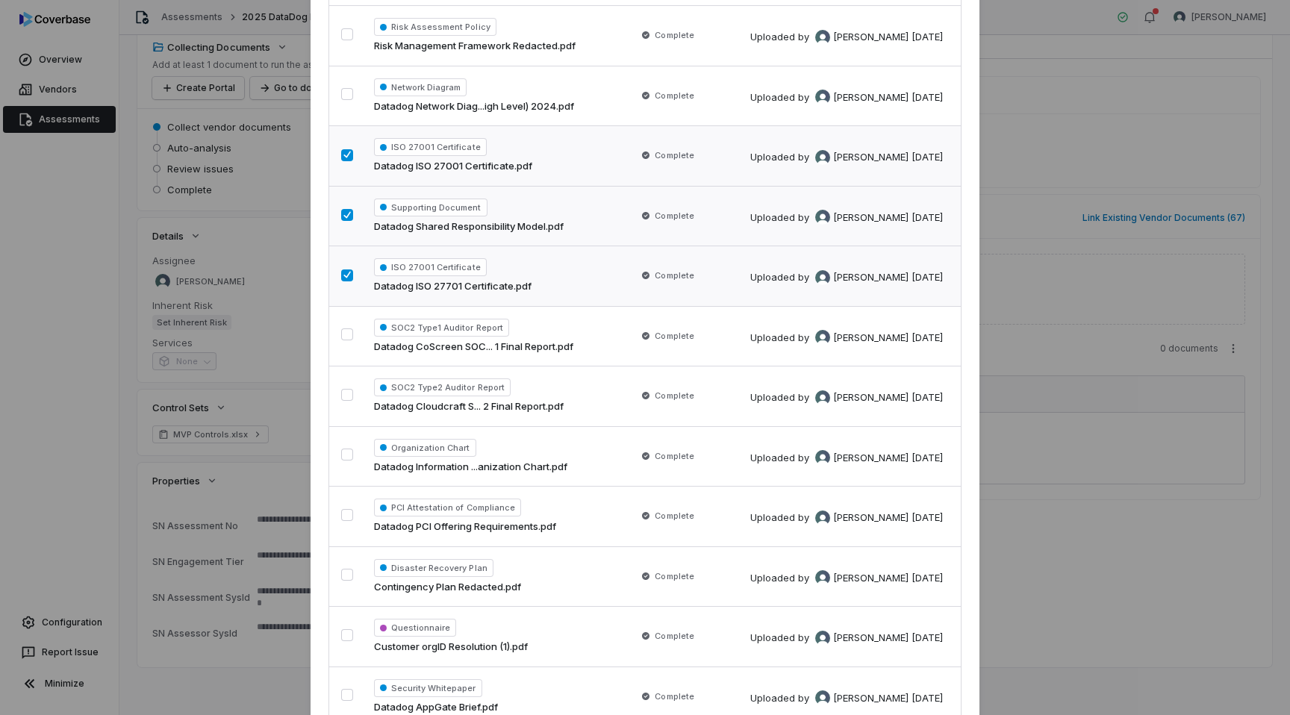
scroll to position [2060, 0]
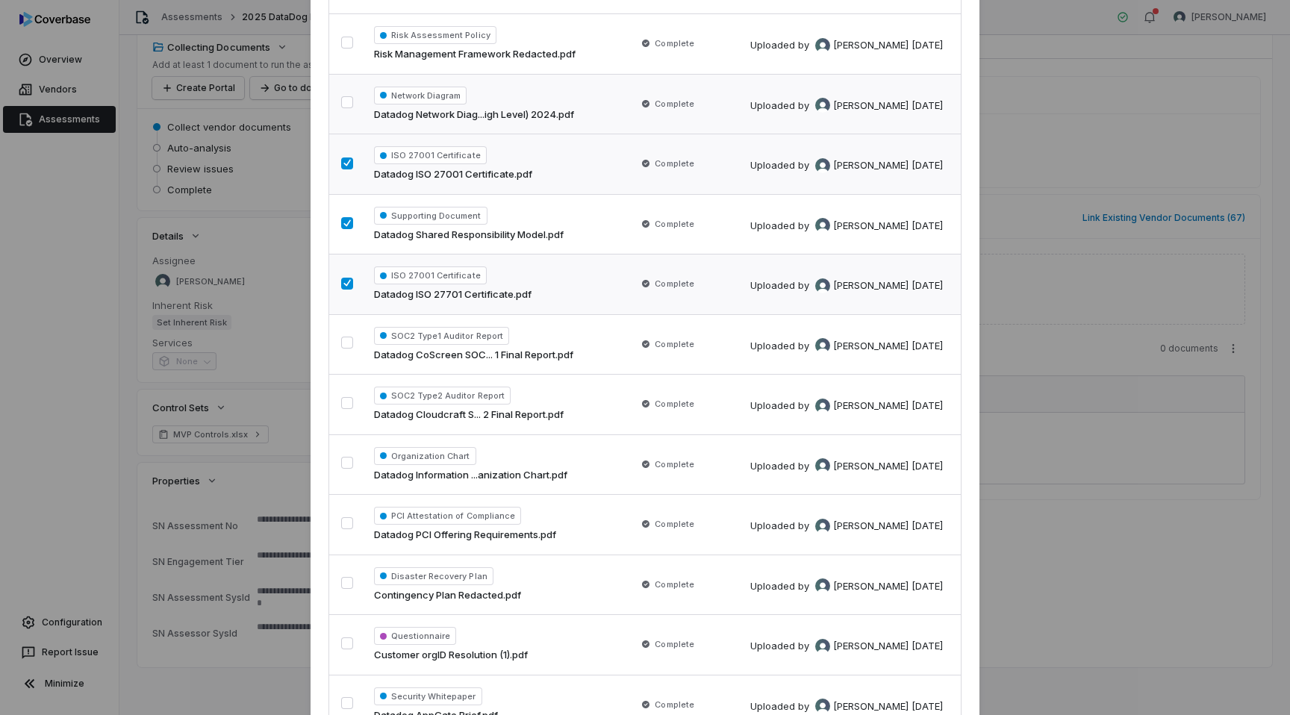
click at [341, 104] on button "button" at bounding box center [347, 102] width 12 height 12
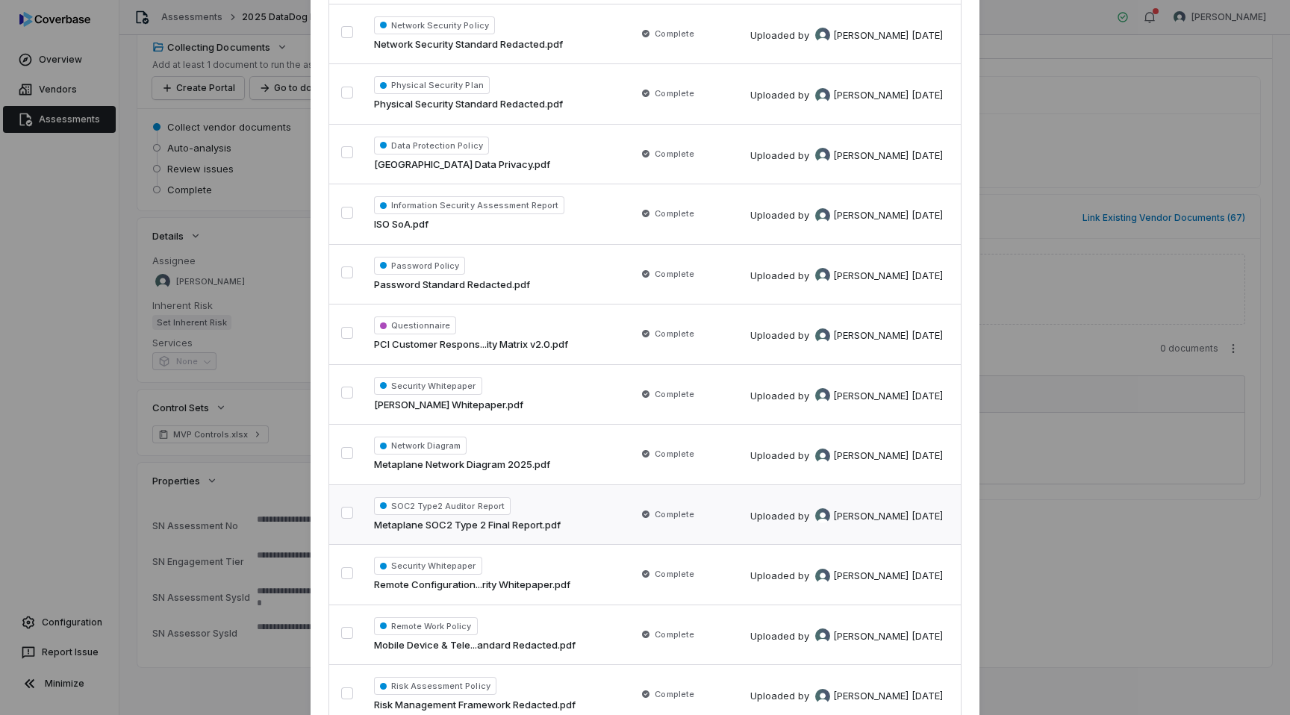
scroll to position [1406, 0]
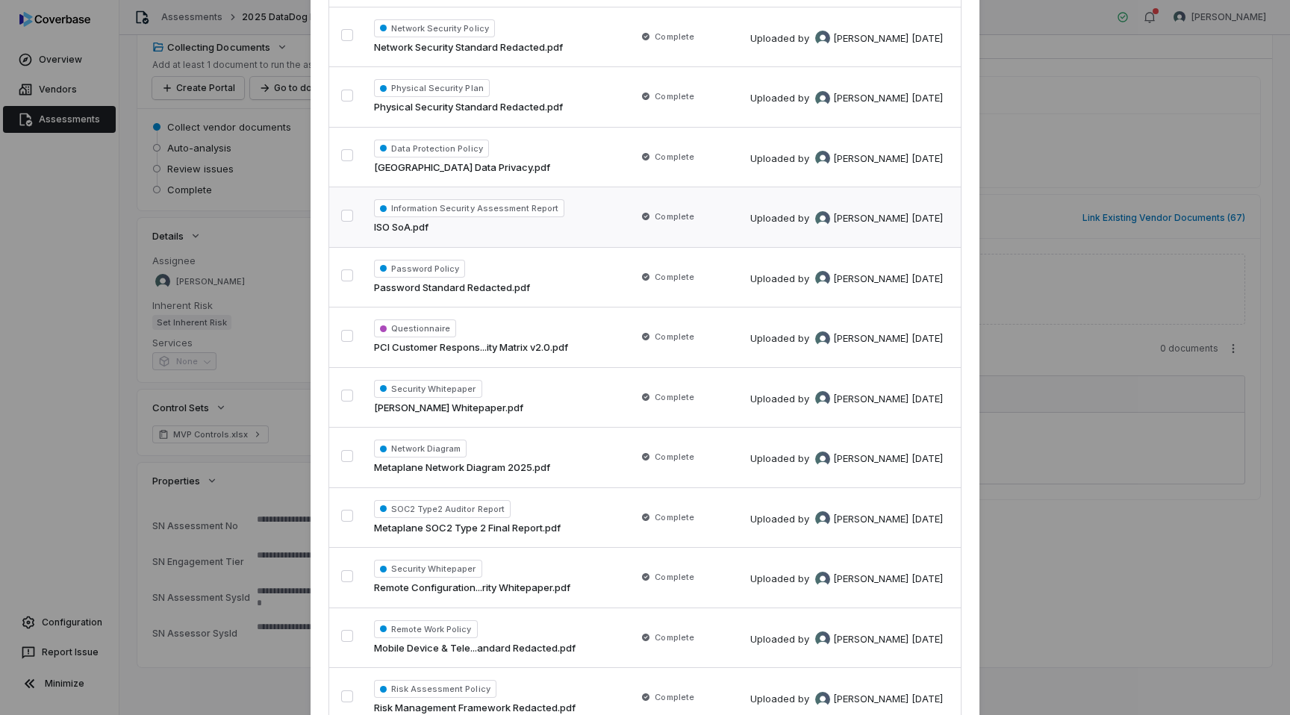
click at [344, 212] on button "button" at bounding box center [347, 216] width 12 height 12
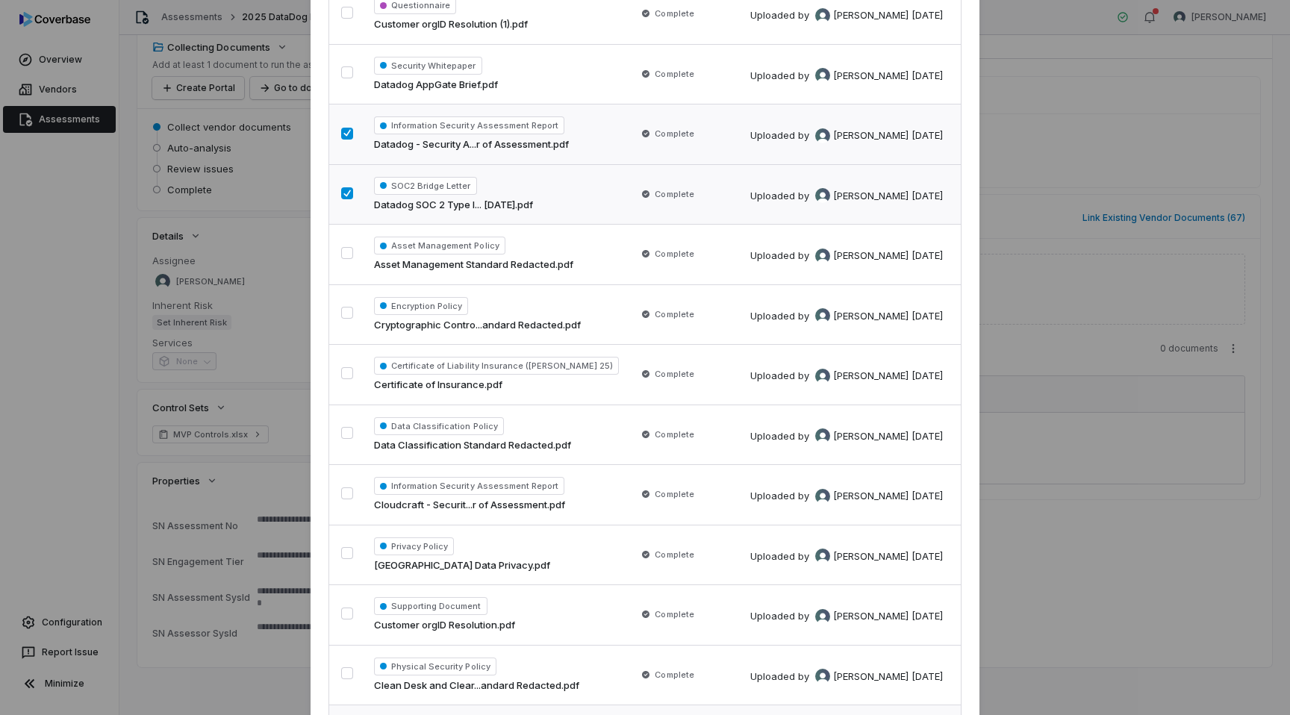
scroll to position [3582, 0]
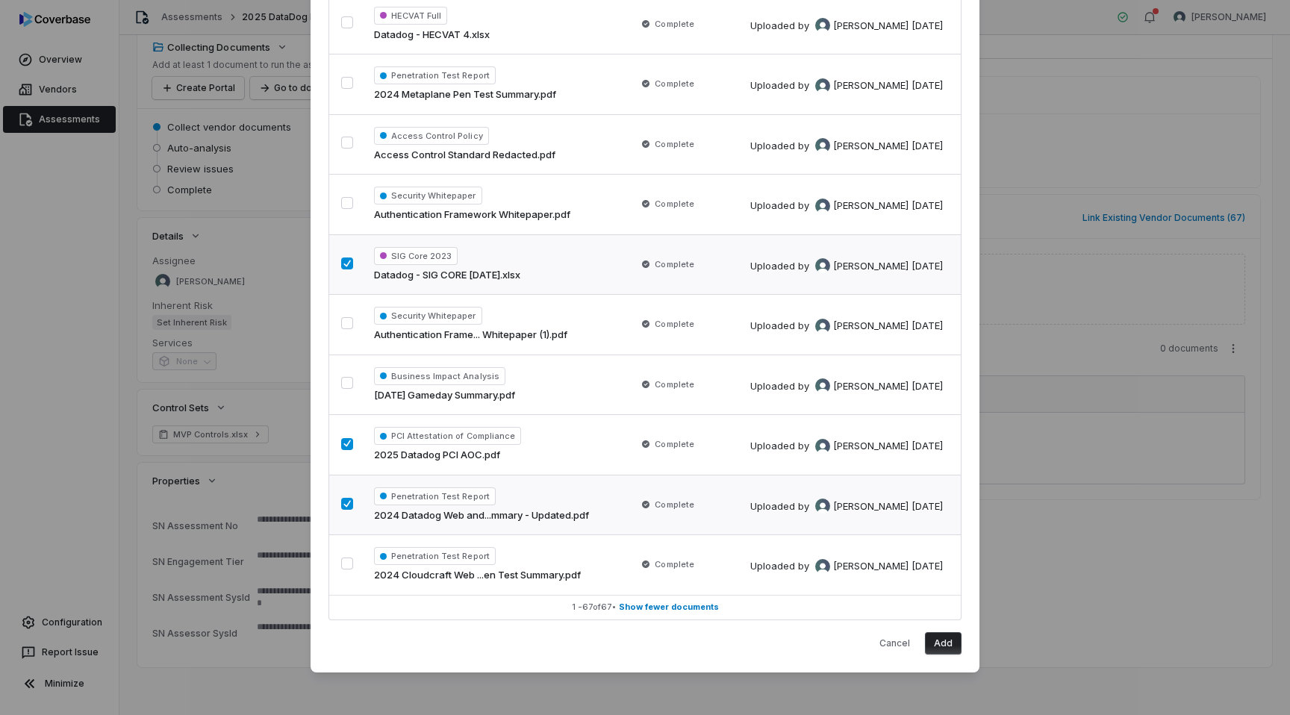
click at [950, 648] on button "Add" at bounding box center [943, 643] width 37 height 22
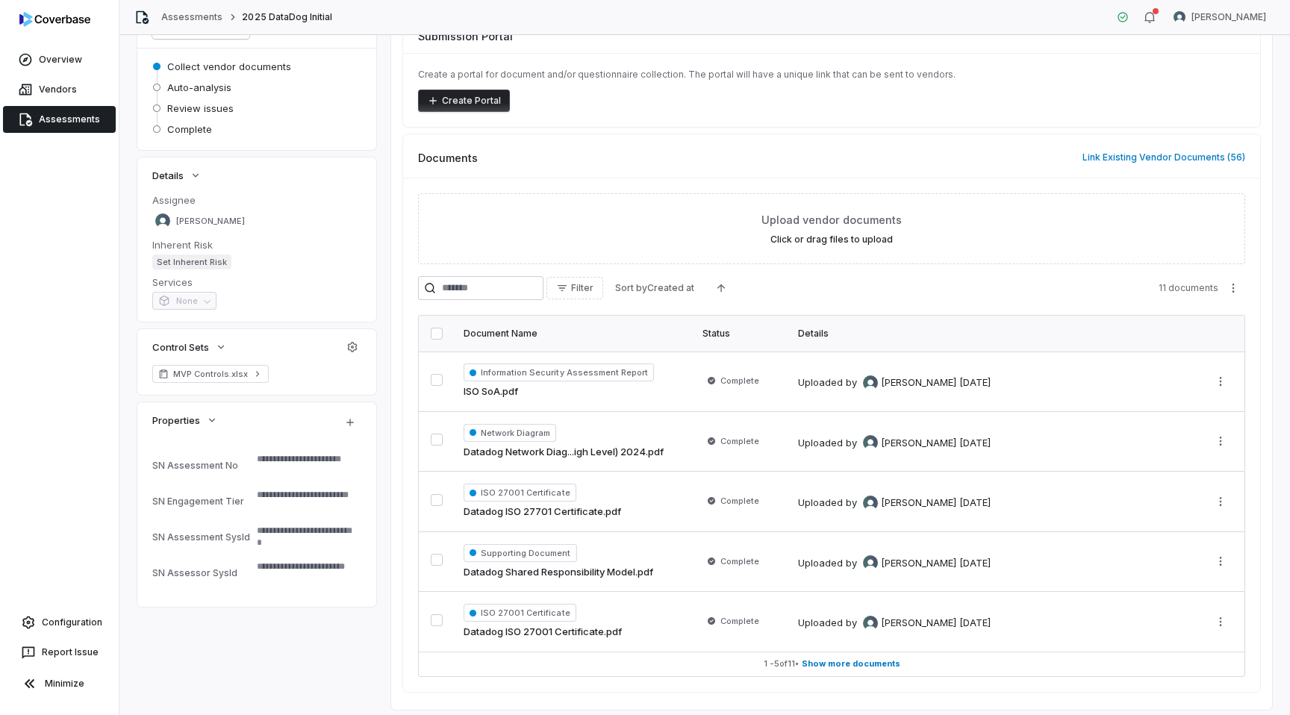
scroll to position [180, 0]
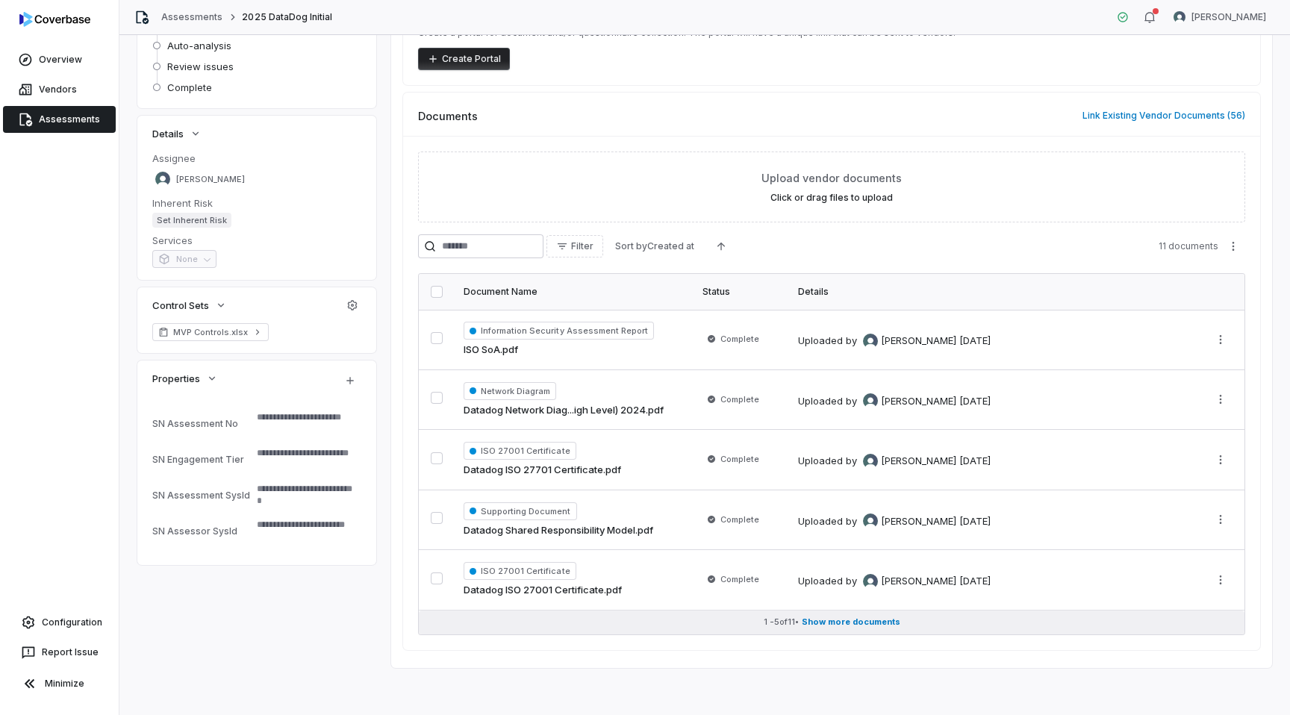
click at [864, 623] on span "Show more documents" at bounding box center [851, 622] width 99 height 11
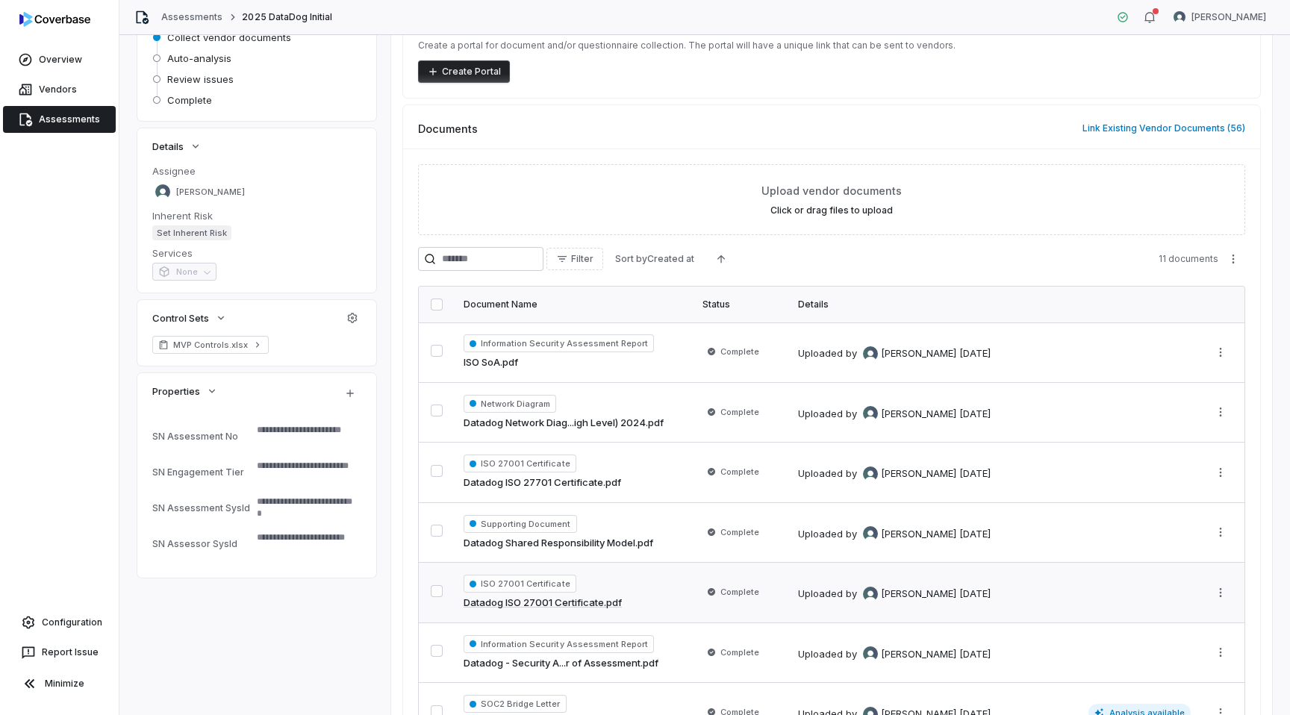
scroll to position [127, 0]
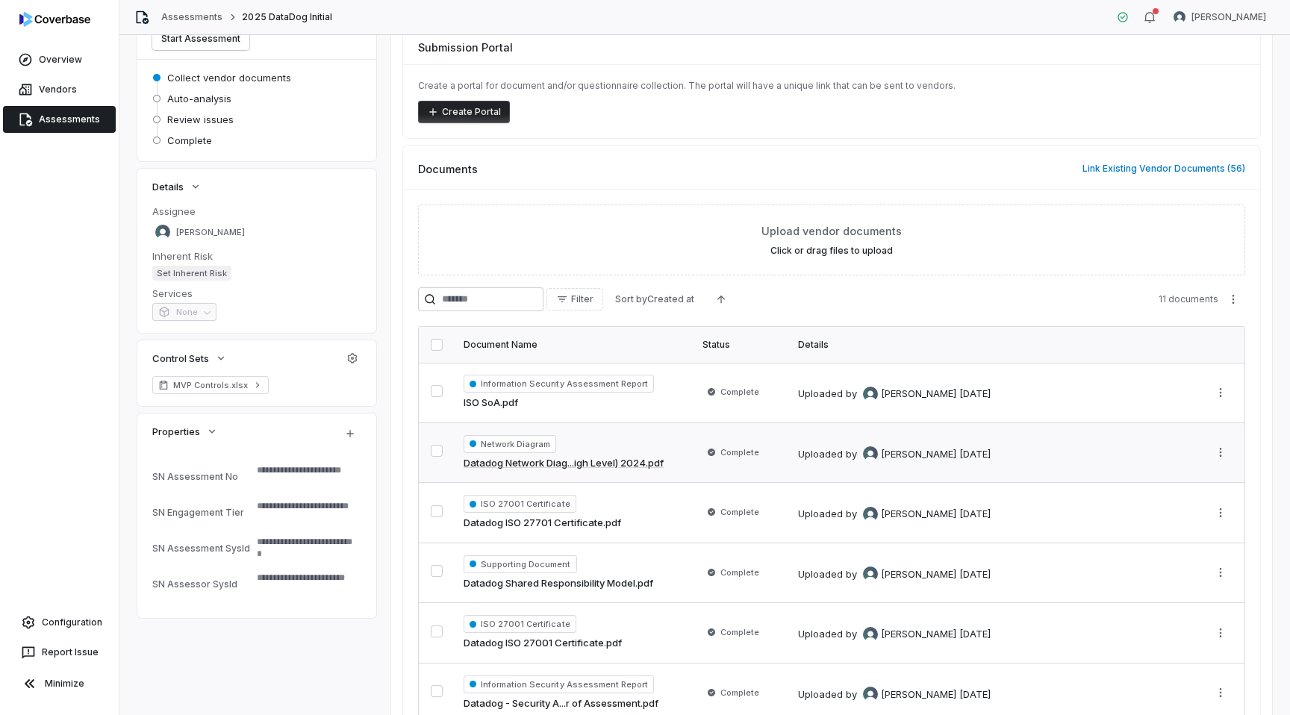
click at [577, 465] on link "Datadog Network Diag...igh Level) 2024.pdf" at bounding box center [564, 463] width 200 height 15
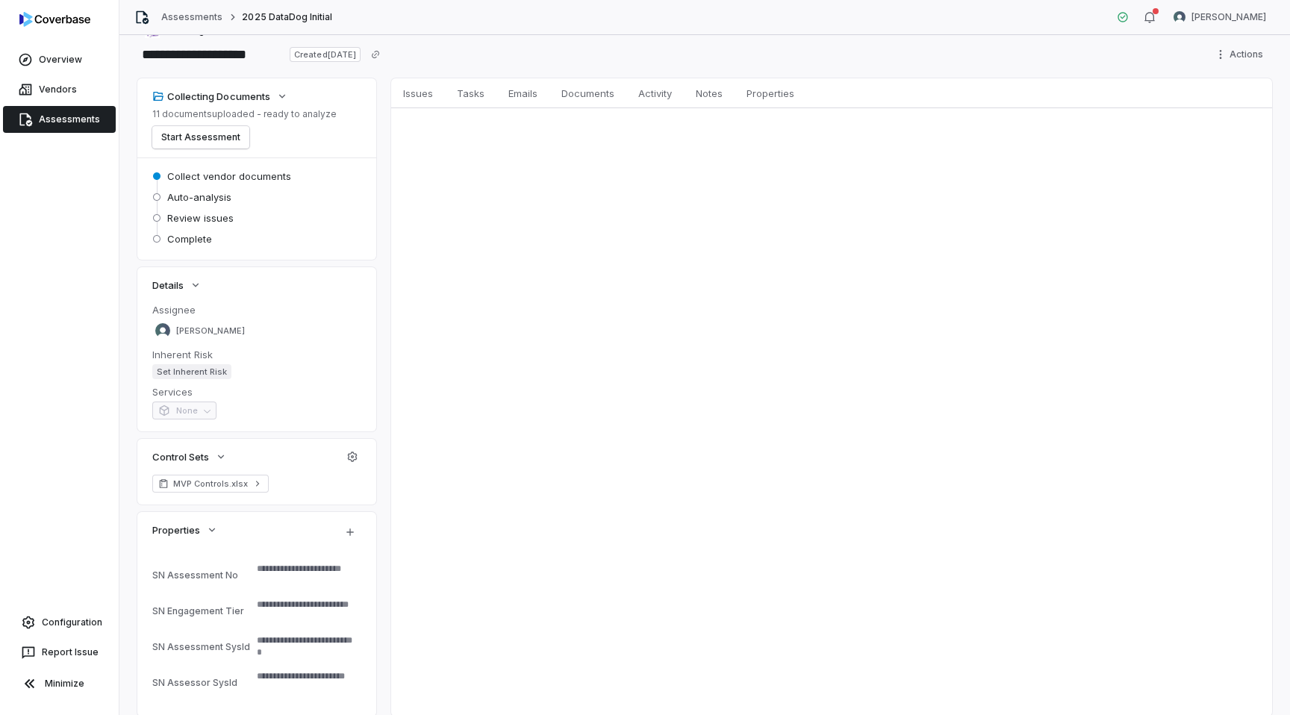
scroll to position [6, 0]
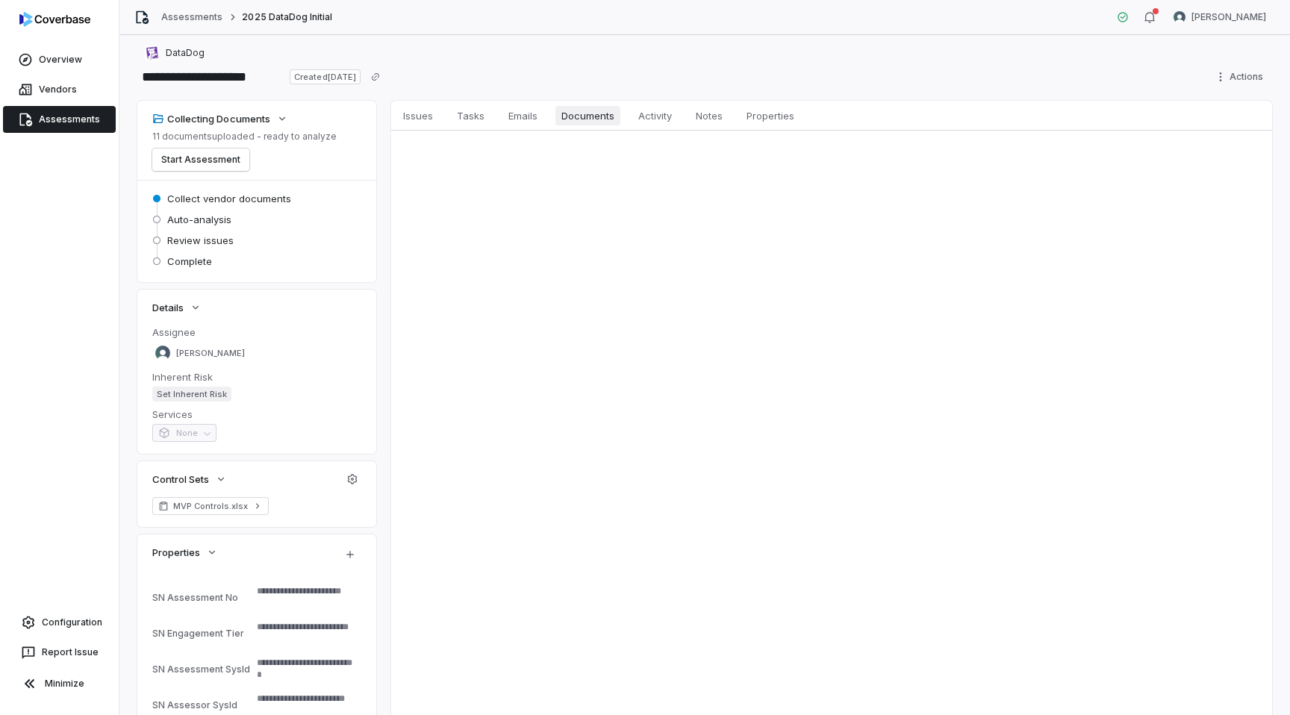
click at [558, 106] on span "Documents" at bounding box center [587, 115] width 65 height 19
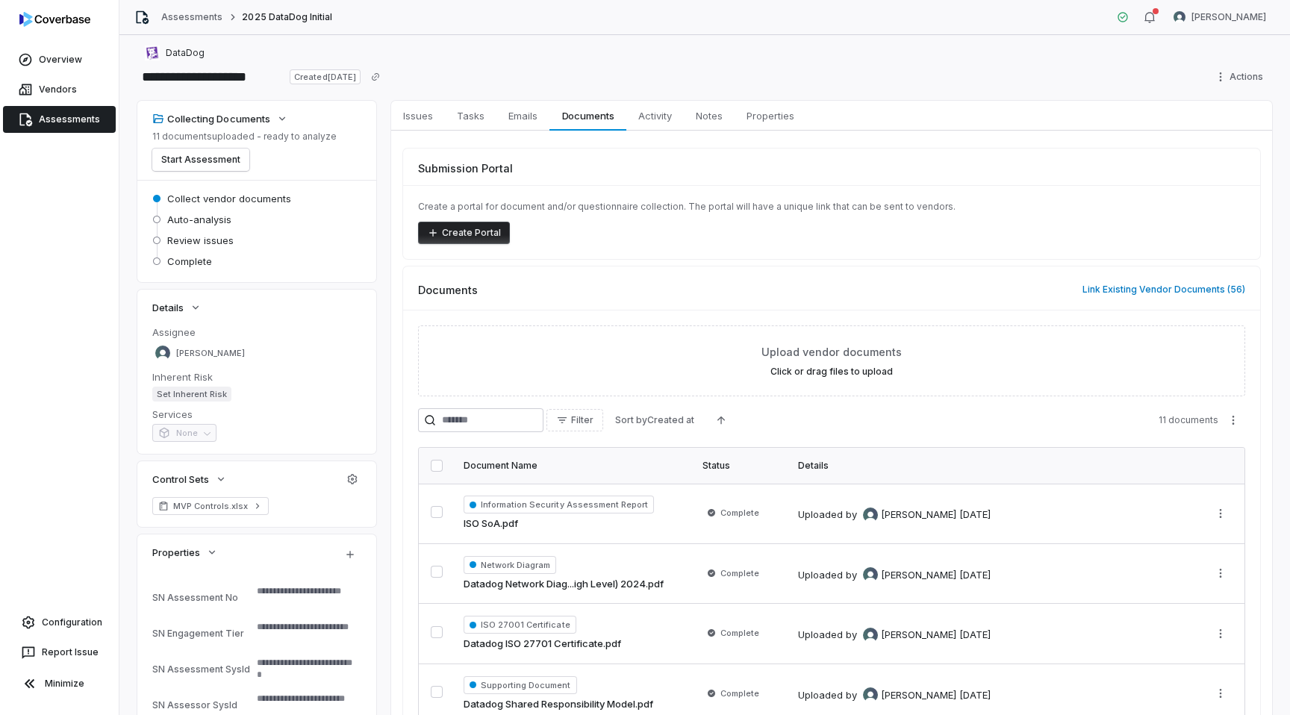
scroll to position [180, 0]
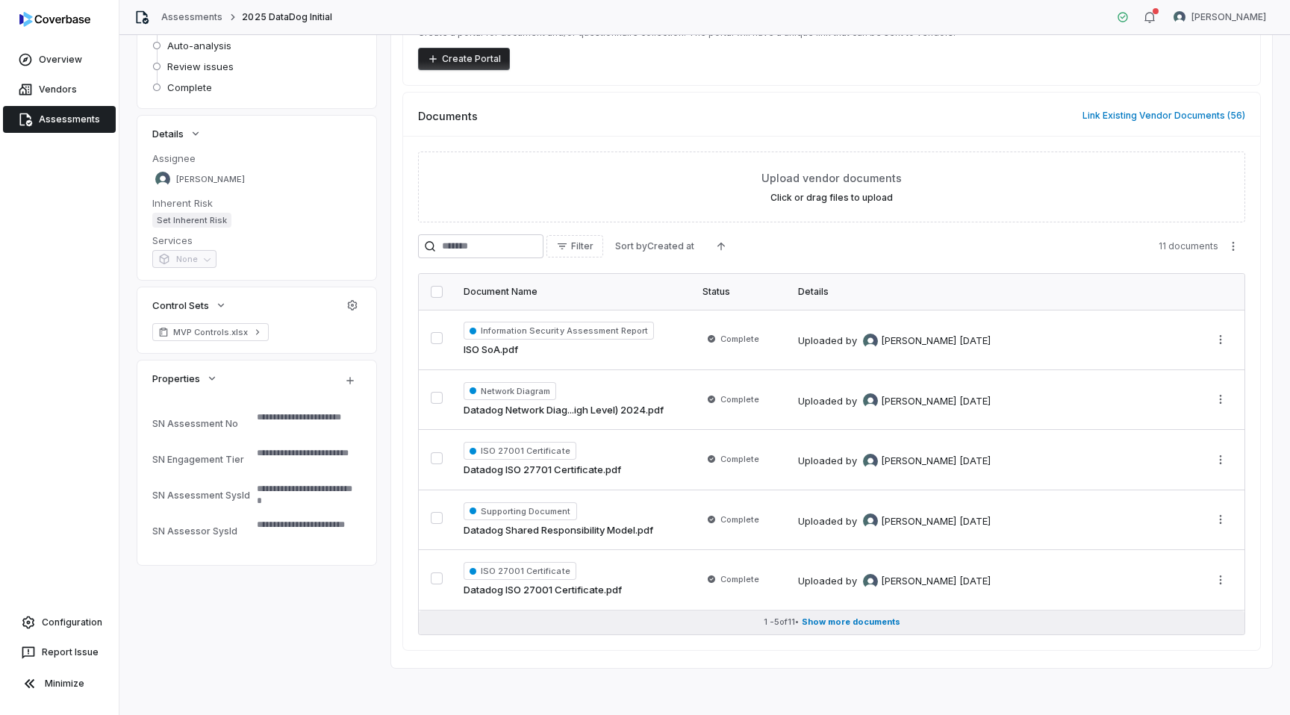
click at [820, 624] on span "Show more documents" at bounding box center [851, 622] width 99 height 11
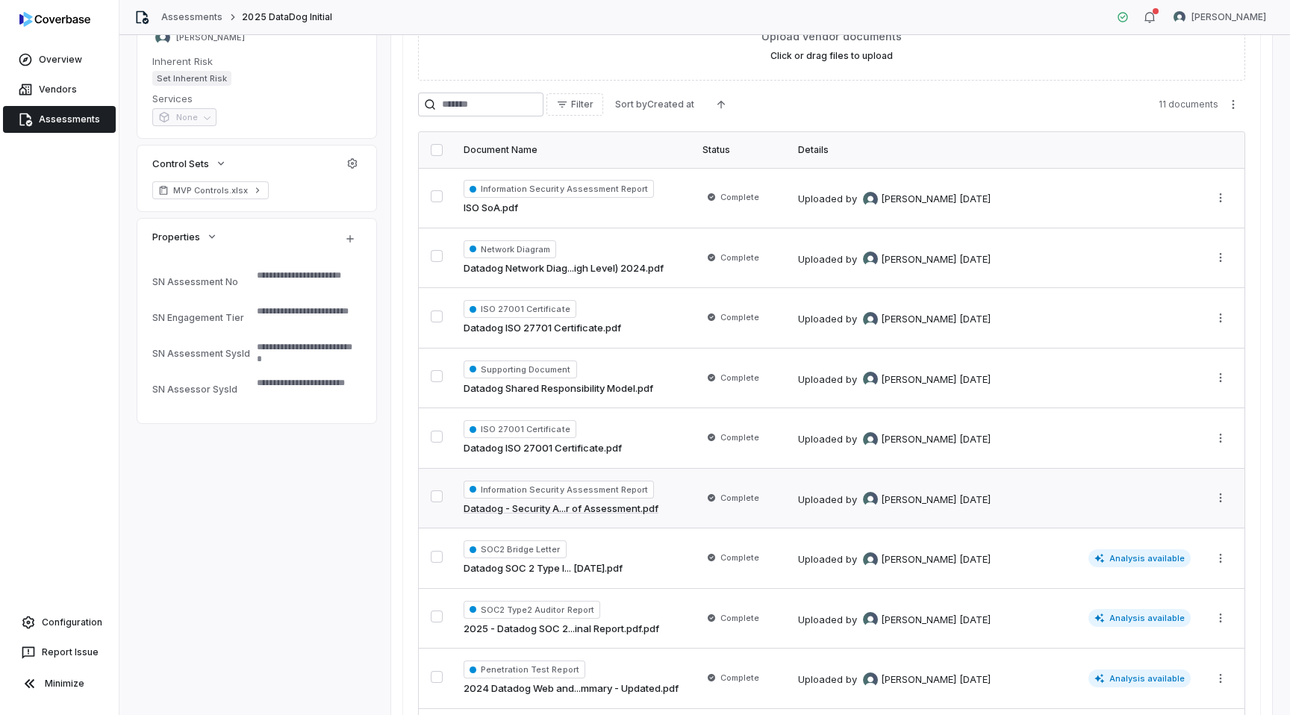
scroll to position [444, 0]
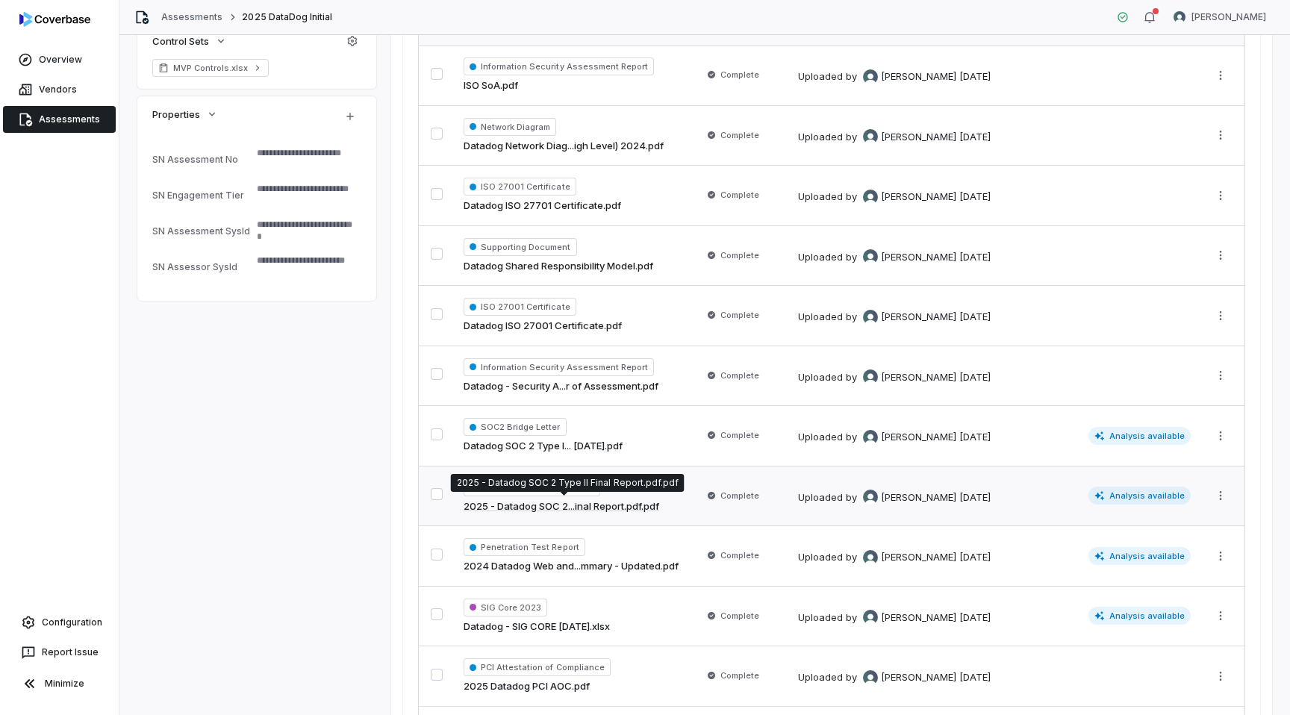
click at [584, 508] on link "2025 - Datadog SOC 2...inal Report.pdf.pdf" at bounding box center [562, 506] width 196 height 15
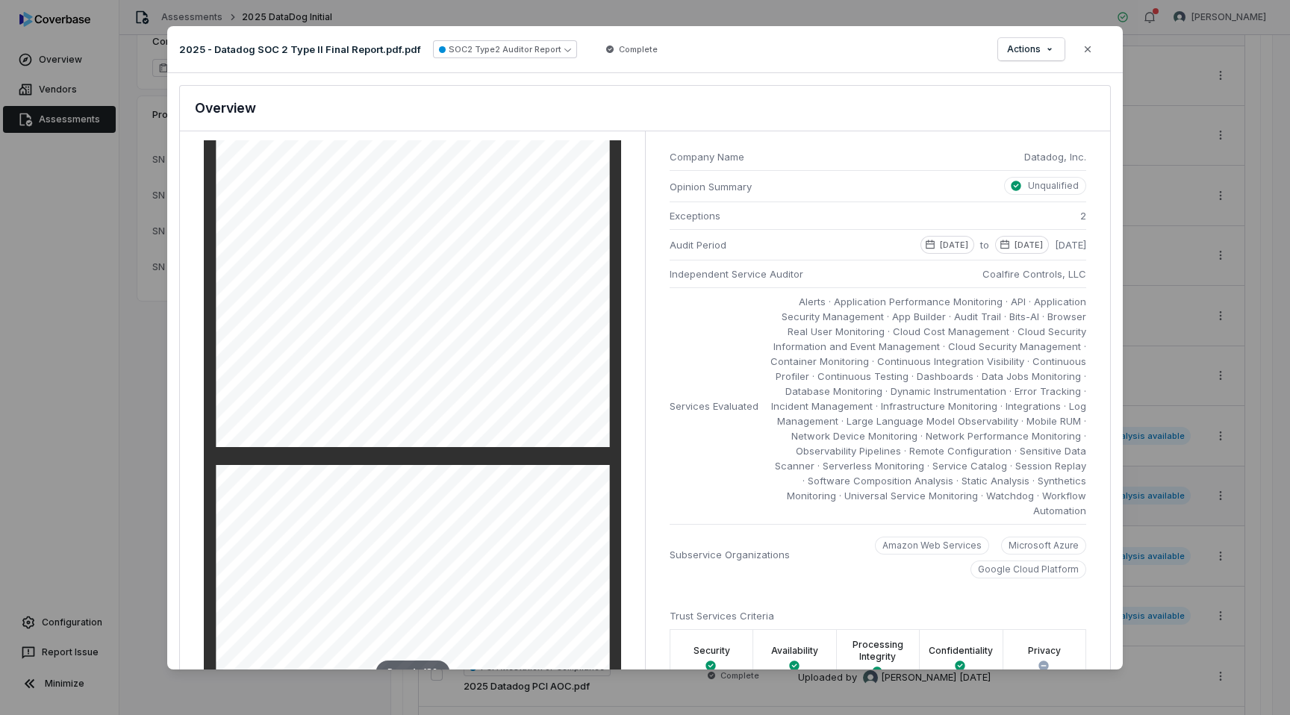
scroll to position [1822, 0]
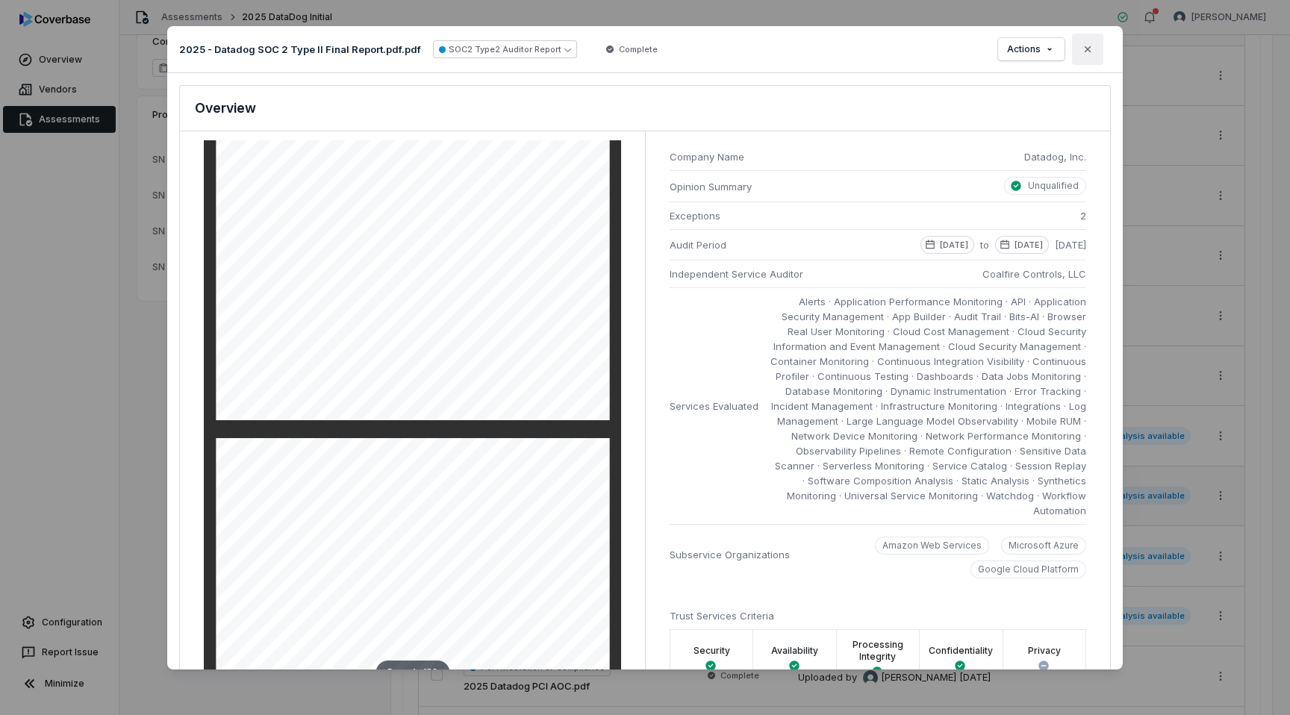
click at [1092, 53] on icon "button" at bounding box center [1088, 49] width 12 height 12
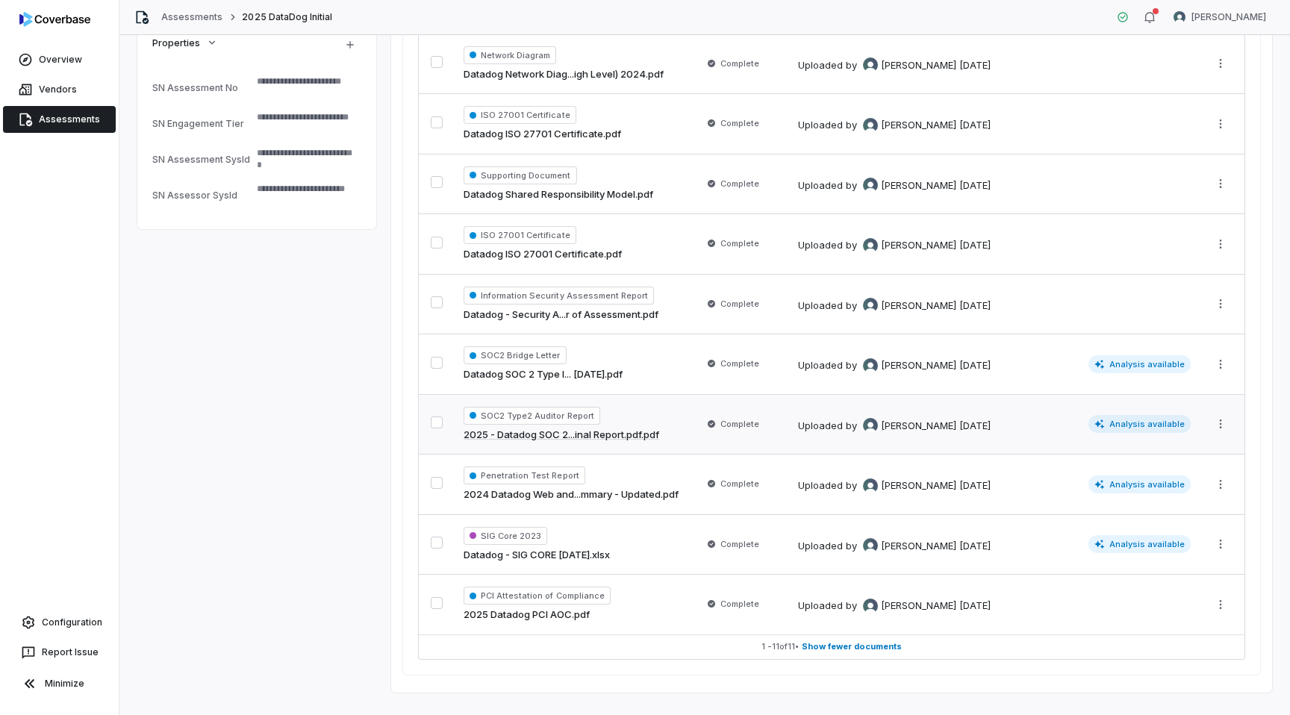
scroll to position [540, 0]
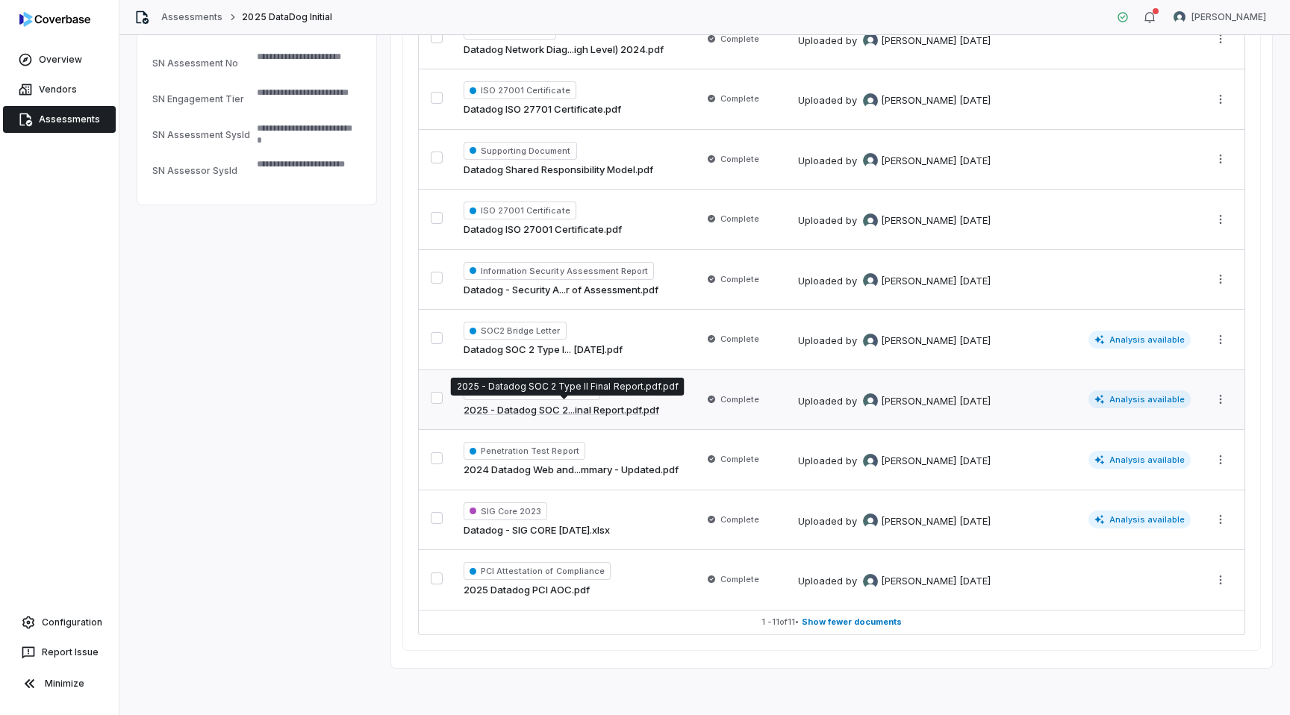
click at [590, 413] on link "2025 - Datadog SOC 2...inal Report.pdf.pdf" at bounding box center [562, 410] width 196 height 15
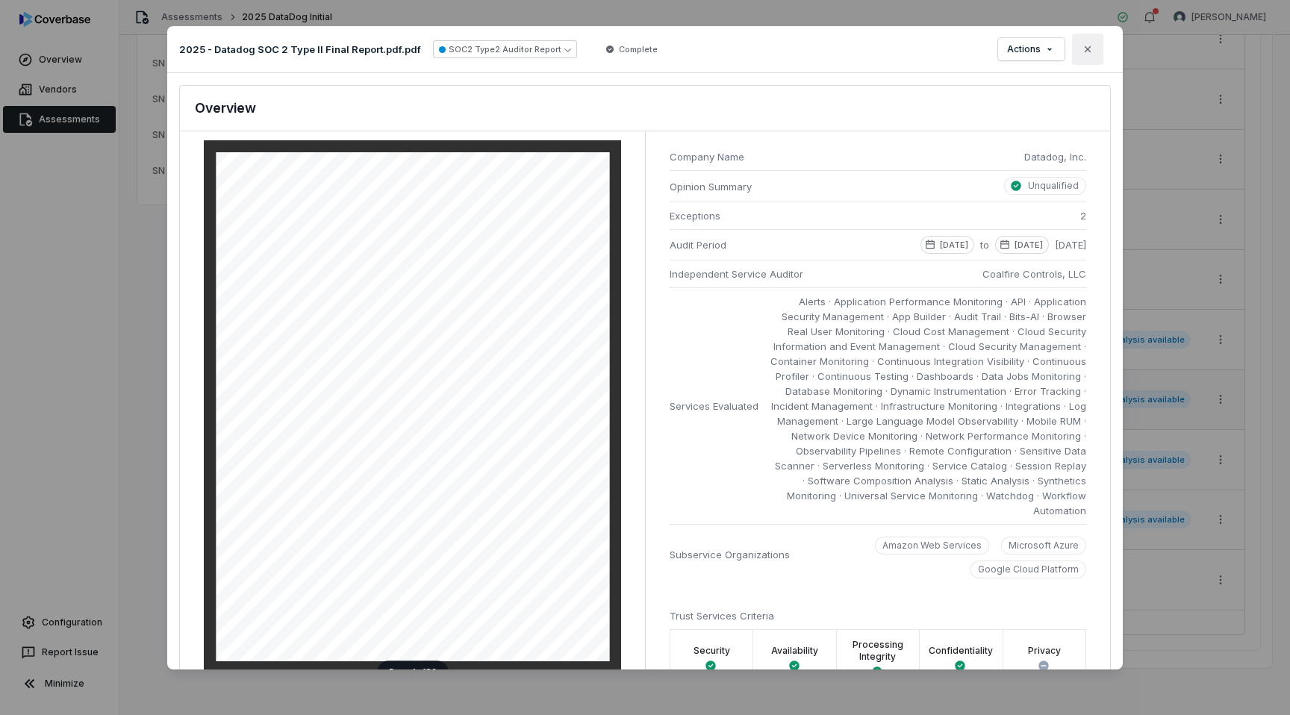
click at [1094, 52] on button "Close" at bounding box center [1087, 49] width 31 height 31
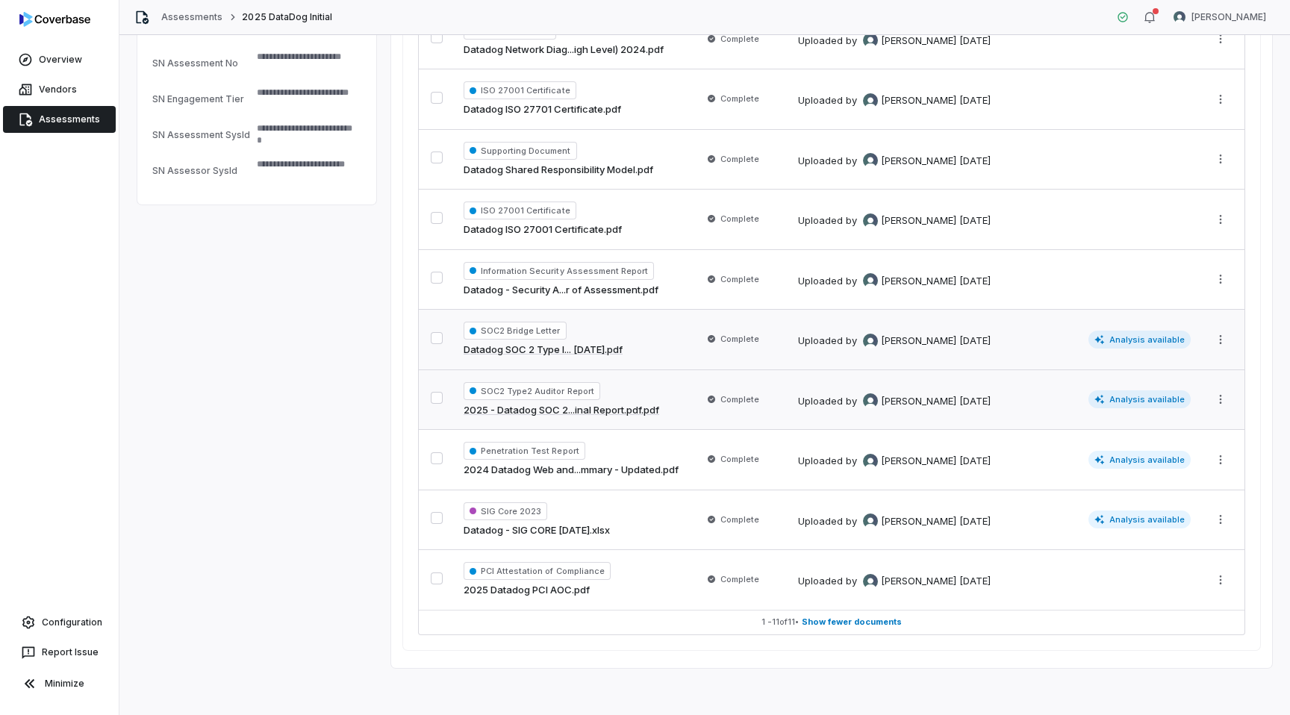
click at [553, 350] on link "Datadog SOC 2 Type I... [DATE].pdf" at bounding box center [543, 350] width 159 height 15
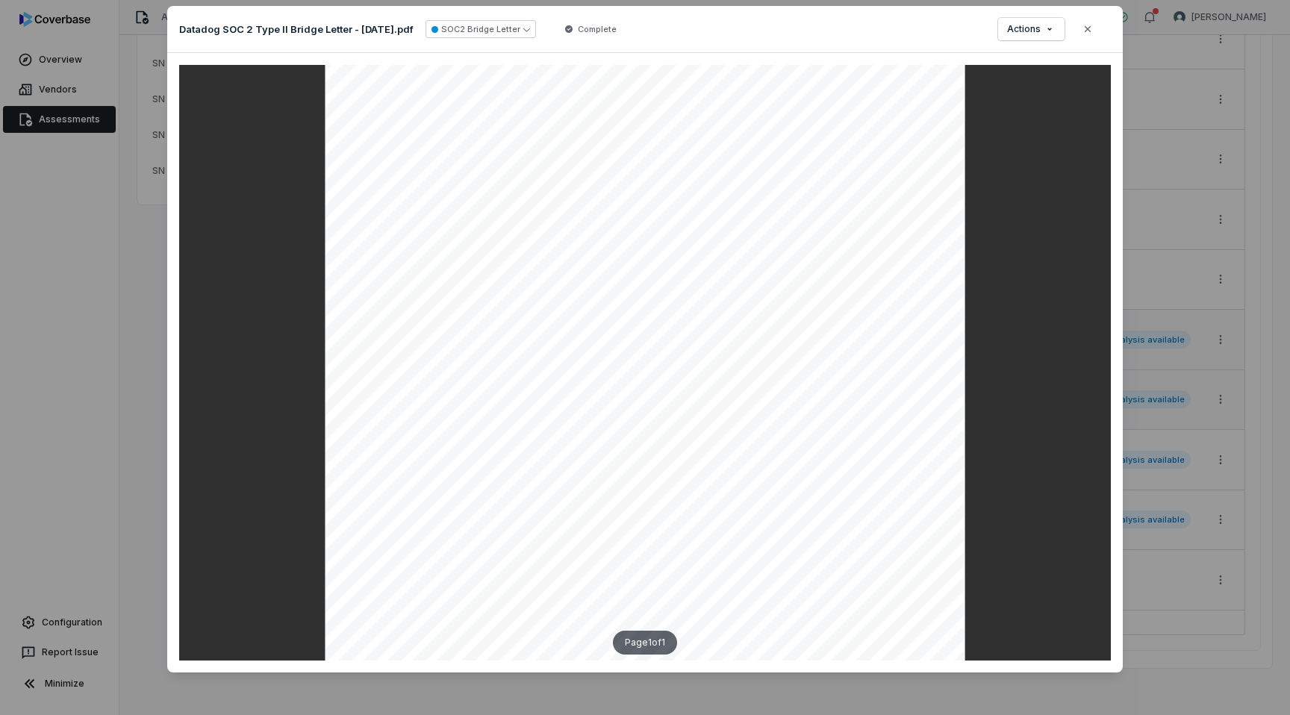
scroll to position [136, 0]
click at [1088, 31] on icon "button" at bounding box center [1088, 29] width 12 height 12
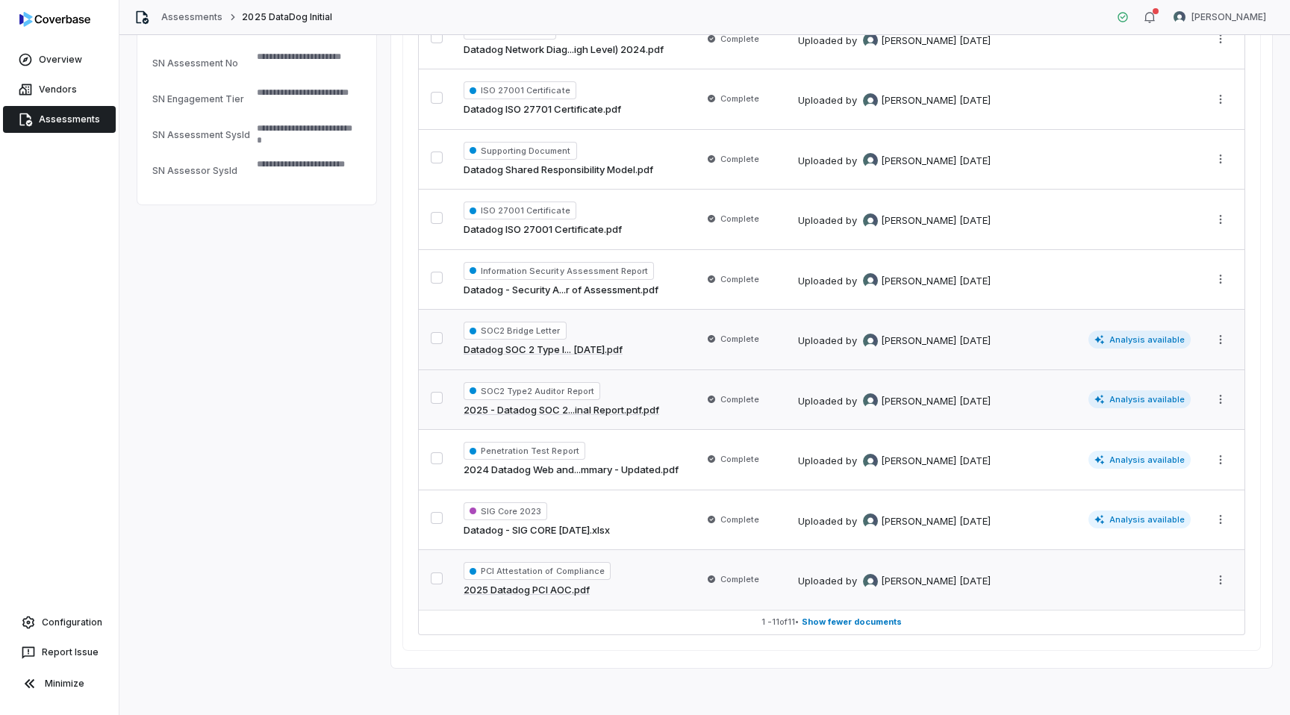
click at [560, 589] on link "2025 Datadog PCI AOC.pdf" at bounding box center [527, 590] width 126 height 15
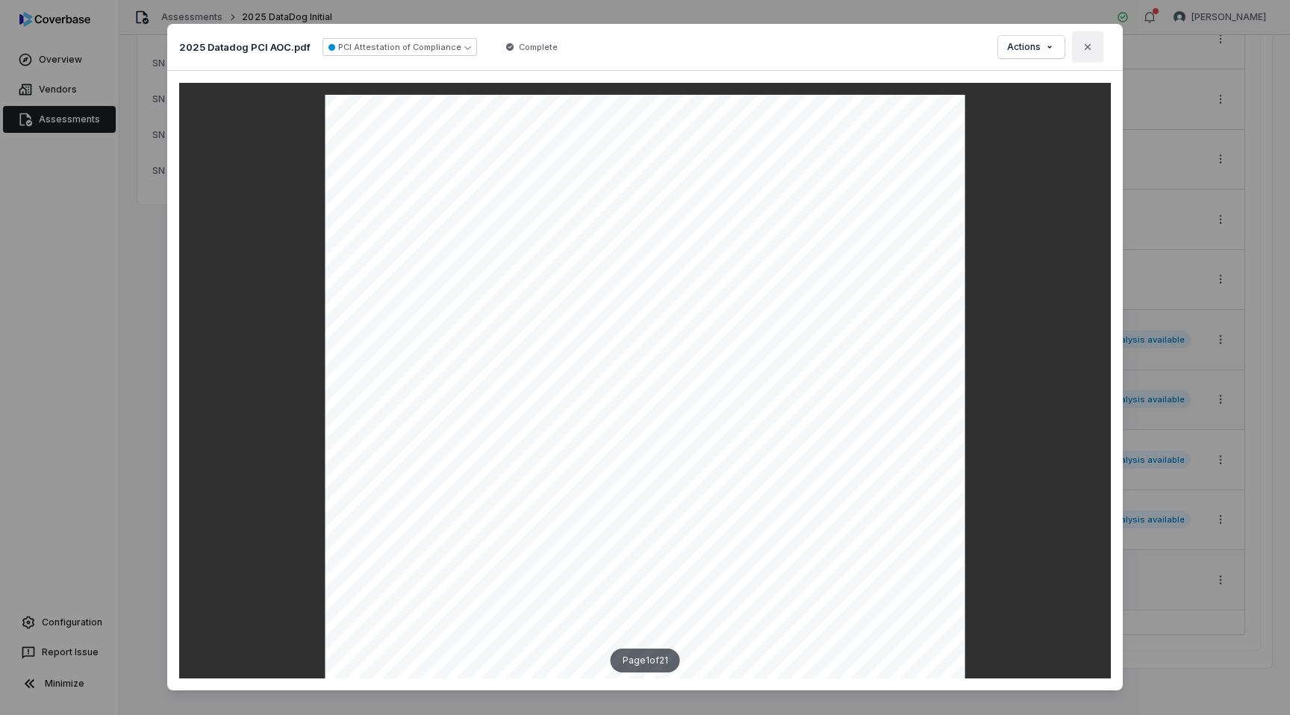
click at [1091, 48] on icon "button" at bounding box center [1088, 47] width 12 height 12
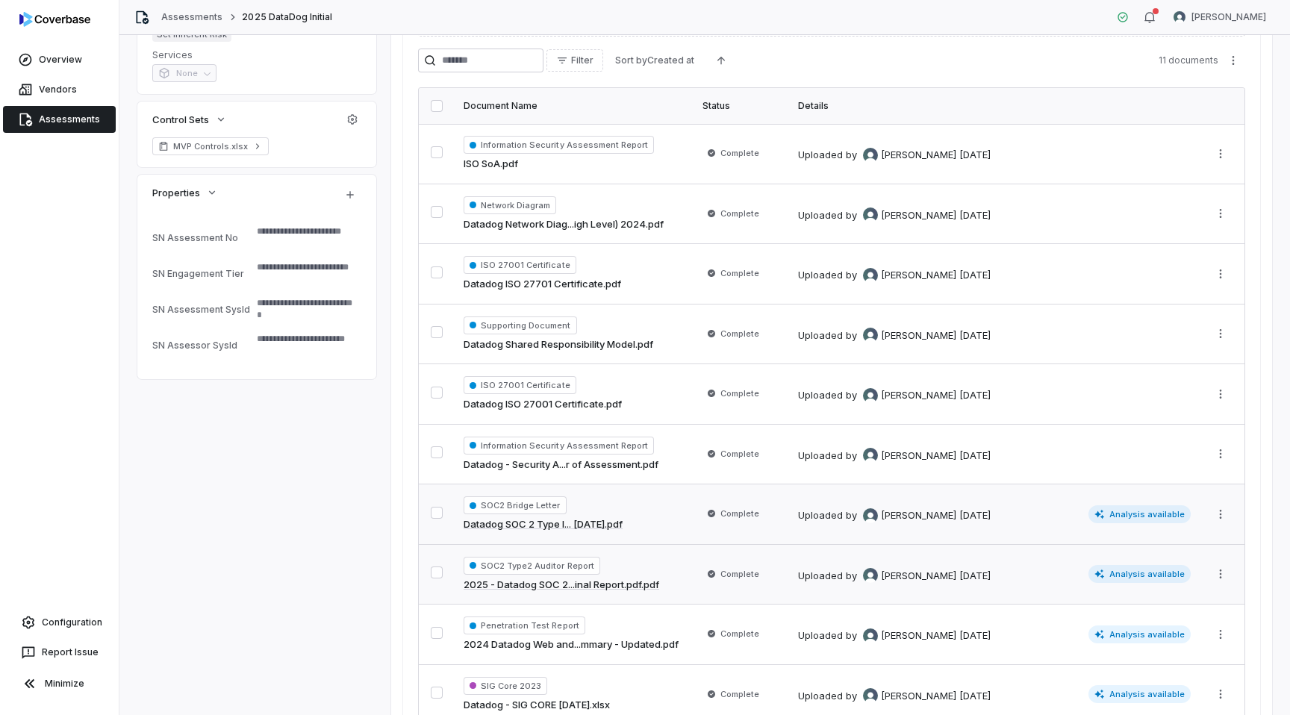
scroll to position [343, 0]
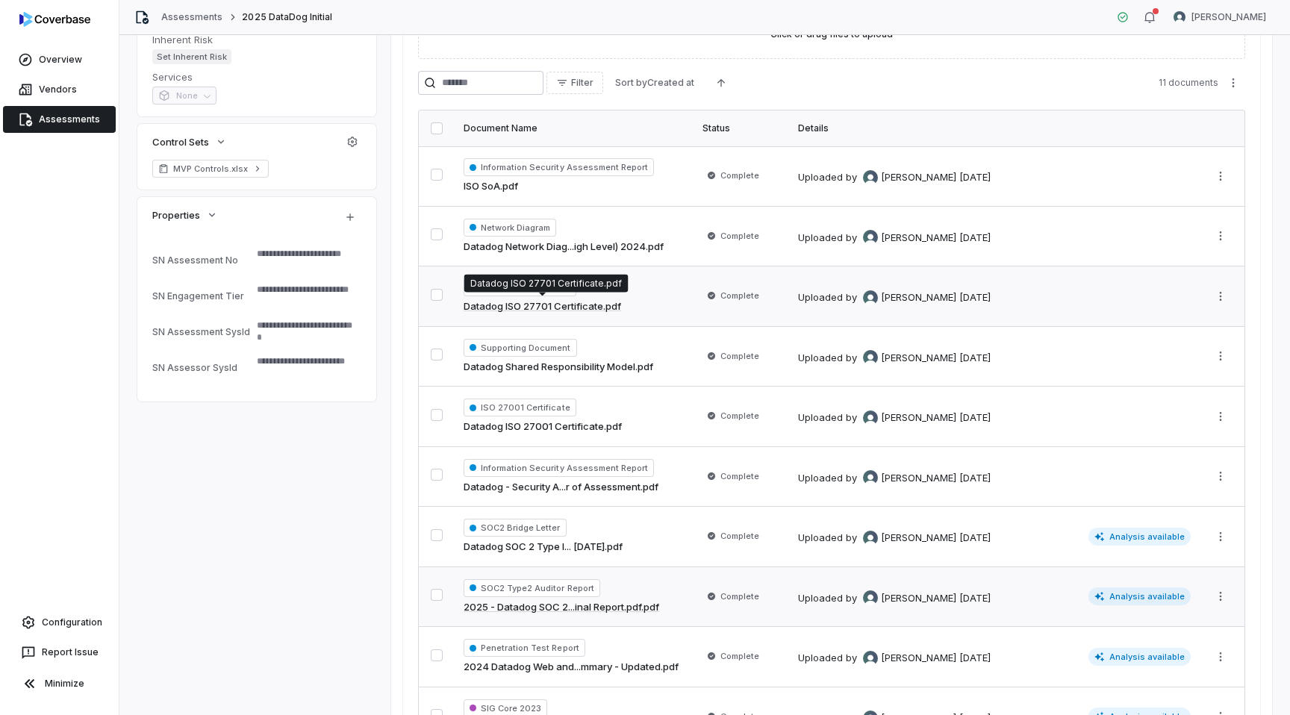
click at [581, 305] on link "Datadog ISO 27701 Certificate.pdf" at bounding box center [543, 306] width 158 height 15
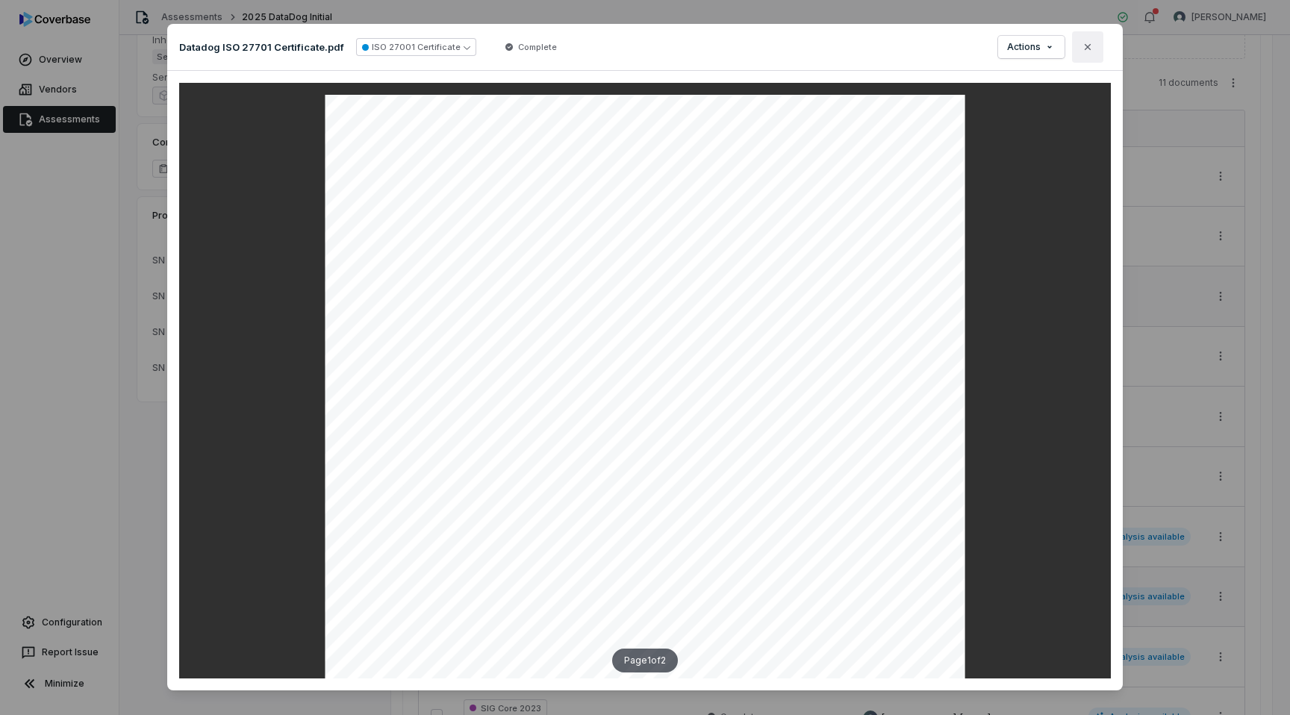
click at [1091, 52] on icon "button" at bounding box center [1088, 47] width 12 height 12
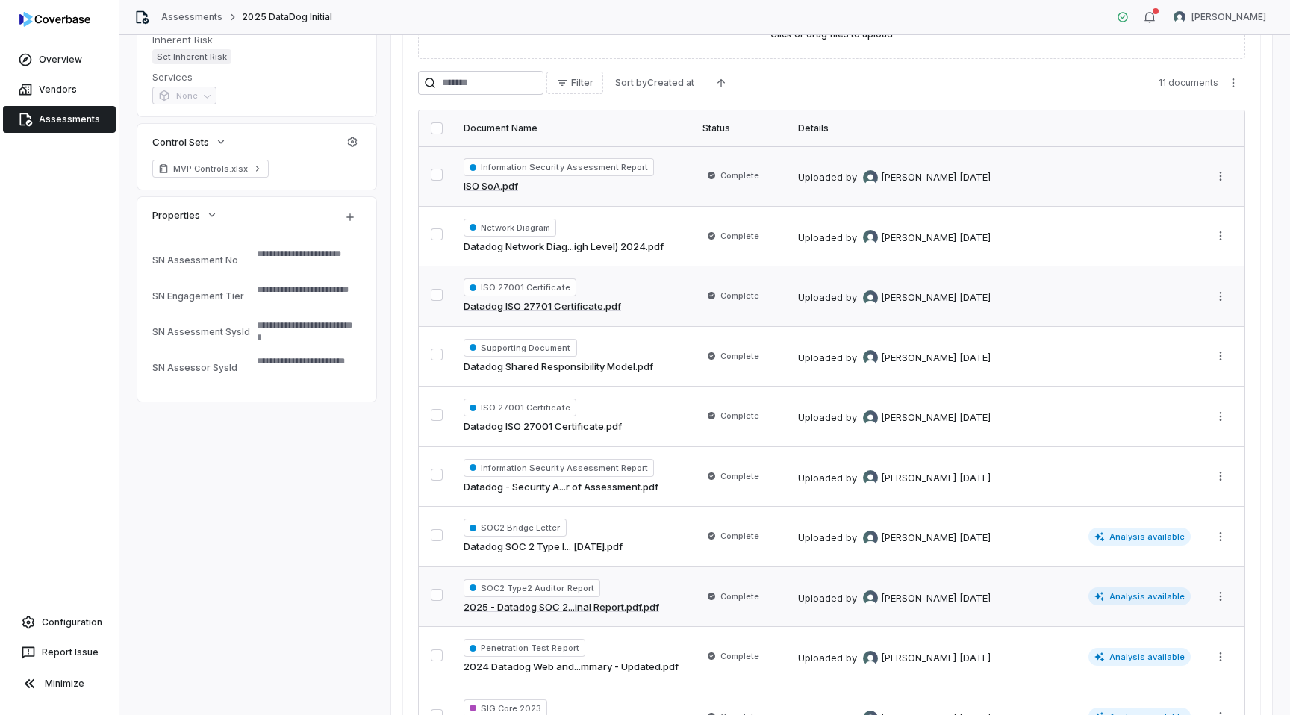
click at [493, 185] on link "ISO SoA.pdf" at bounding box center [491, 186] width 54 height 15
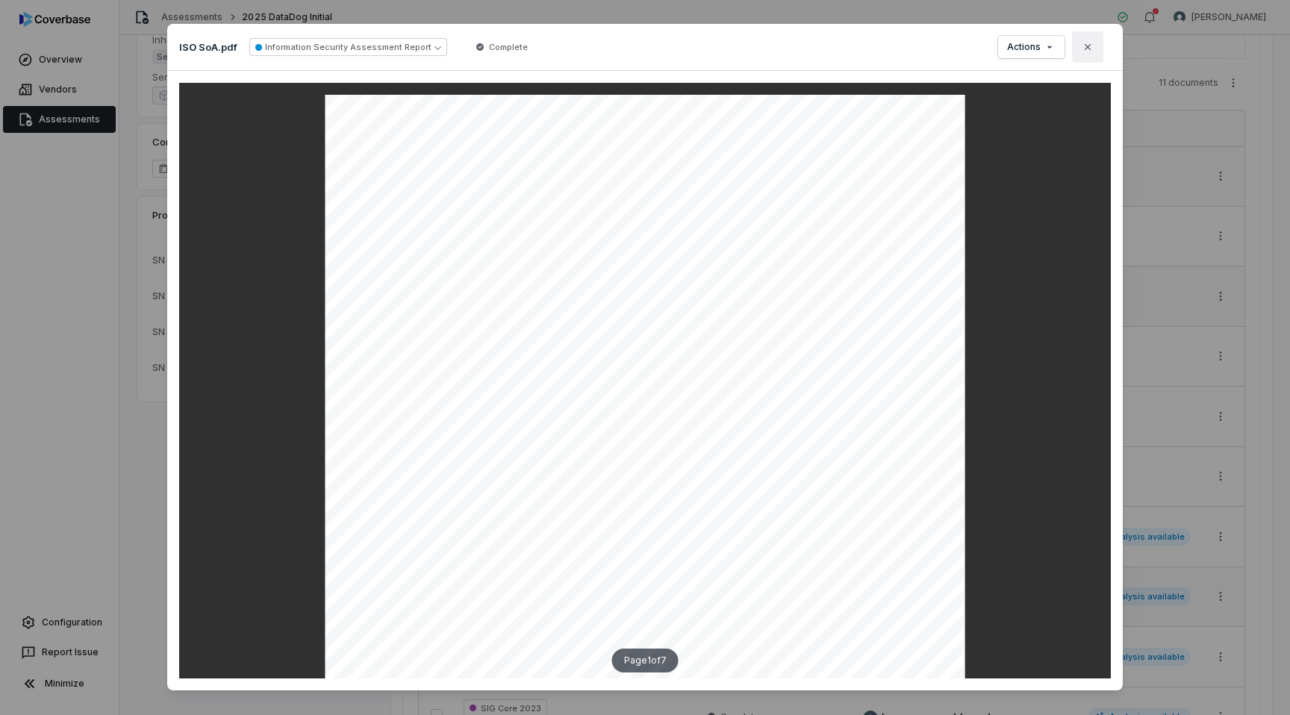
click at [1088, 51] on icon "button" at bounding box center [1088, 47] width 12 height 12
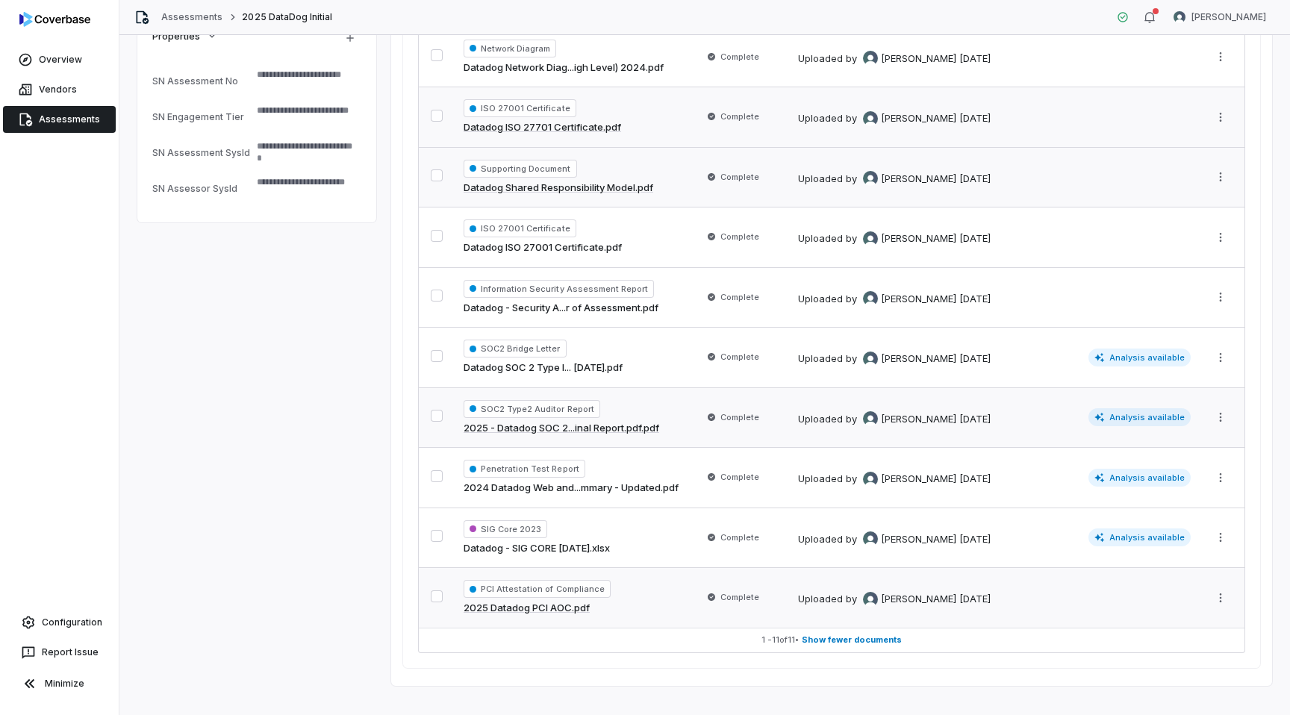
scroll to position [540, 0]
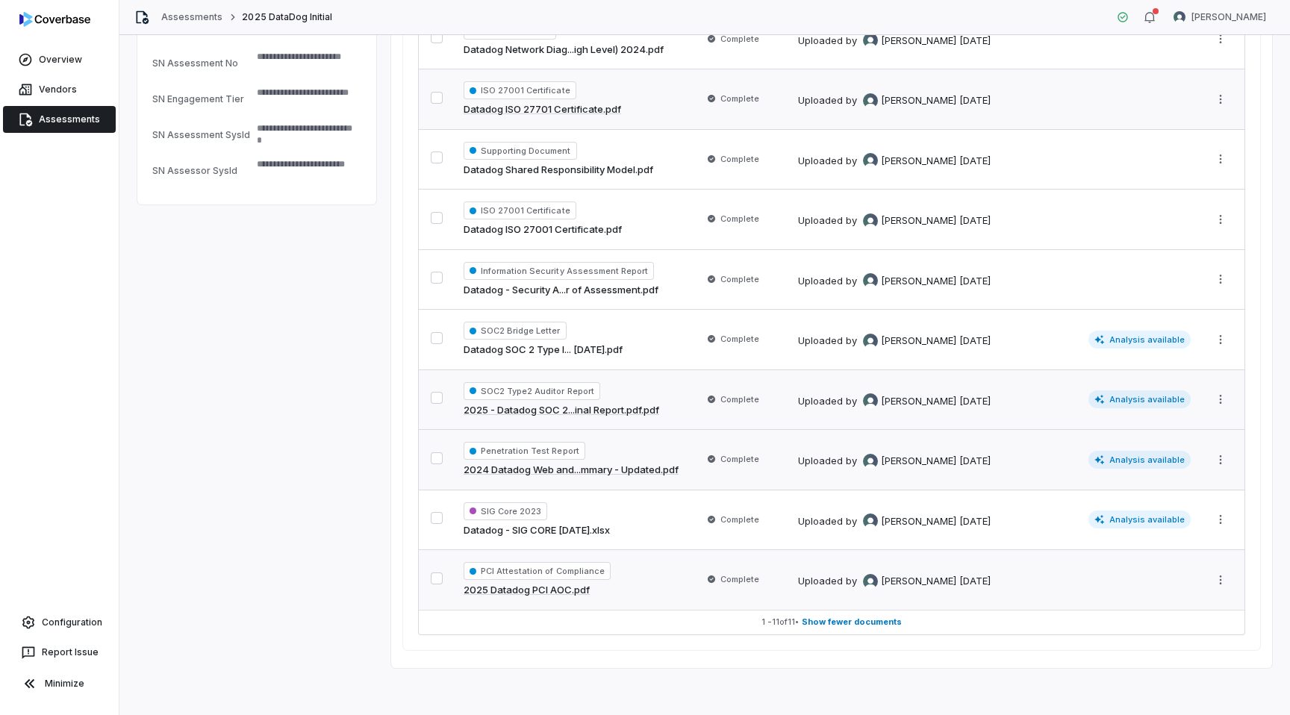
click at [605, 467] on link "2024 Datadog Web and...mmary - Updated.pdf" at bounding box center [571, 470] width 215 height 15
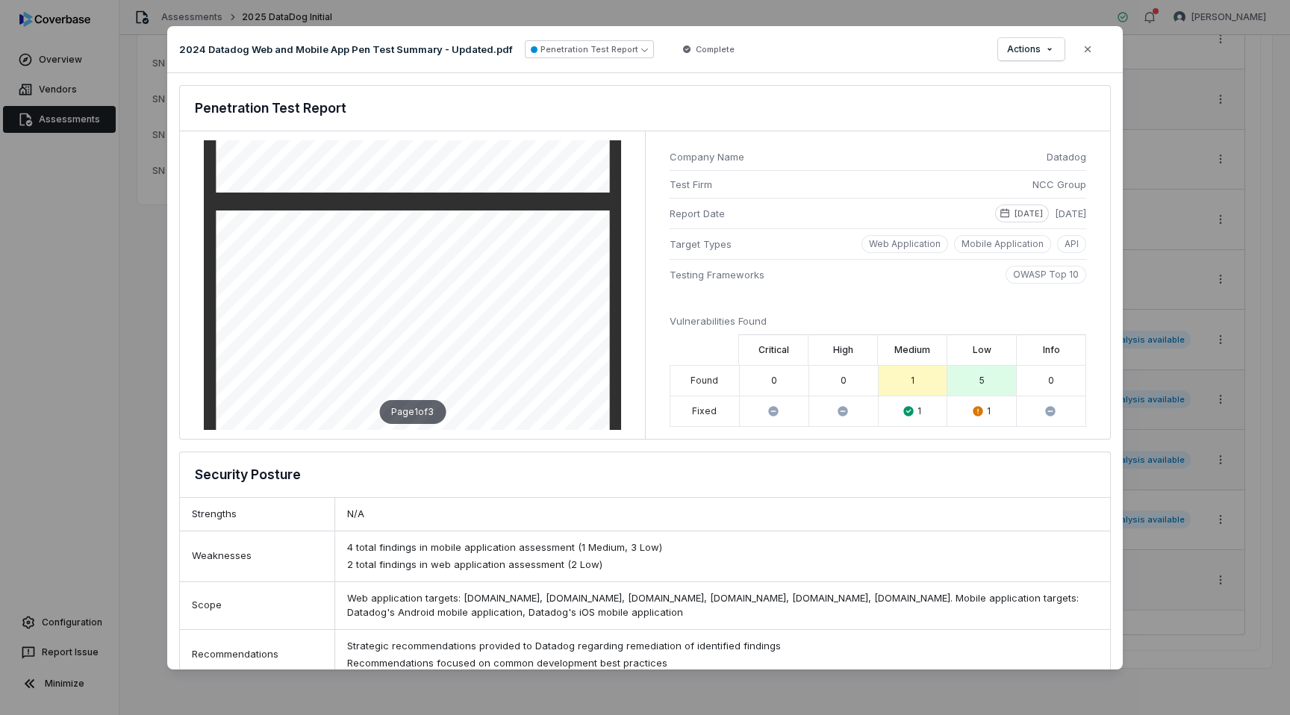
scroll to position [585, 0]
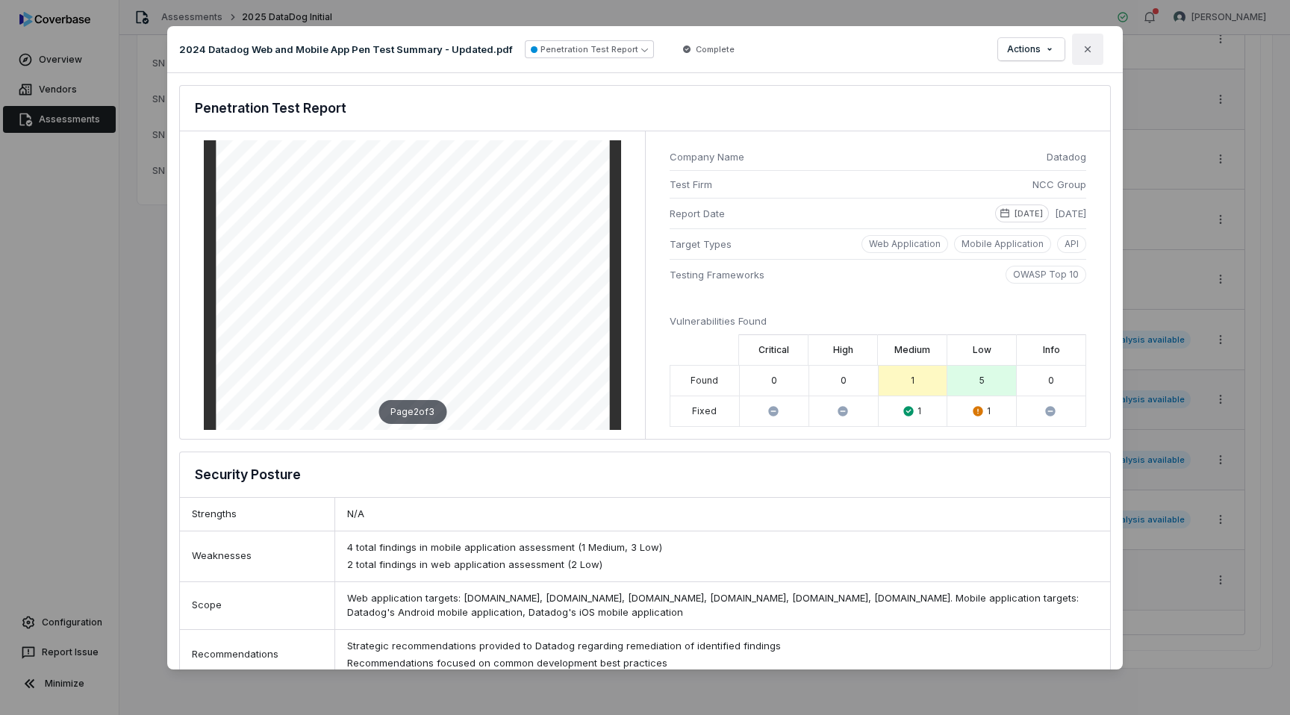
click at [1086, 48] on icon "button" at bounding box center [1088, 49] width 6 height 6
type textarea "*"
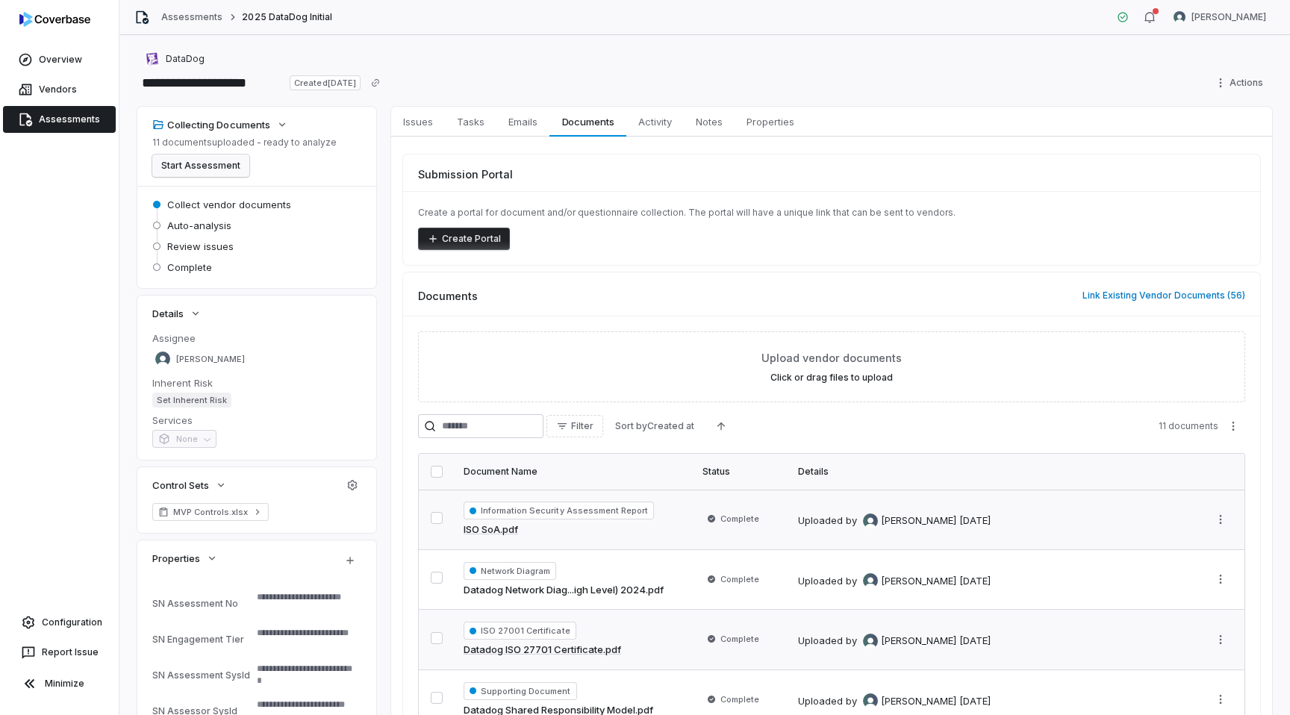
click at [227, 167] on button "Start Assessment" at bounding box center [200, 166] width 97 height 22
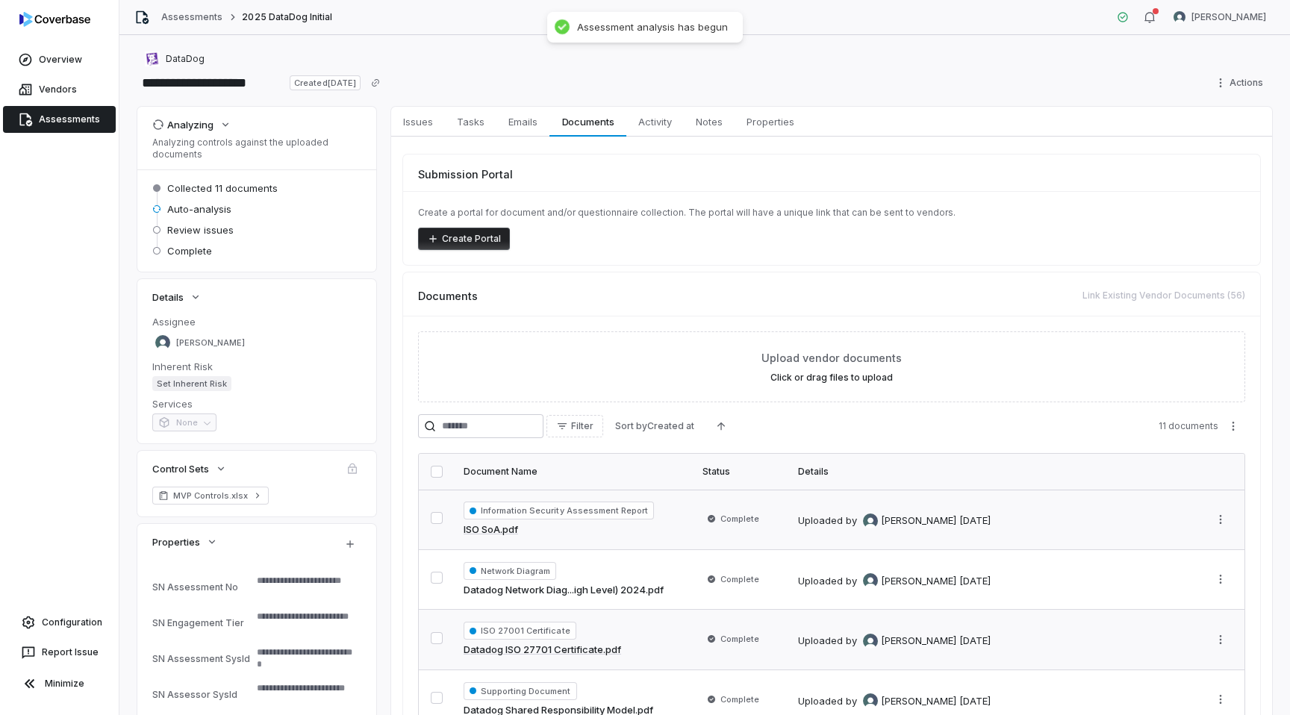
click at [87, 119] on link "Assessments" at bounding box center [59, 119] width 113 height 27
